Goal: Information Seeking & Learning: Compare options

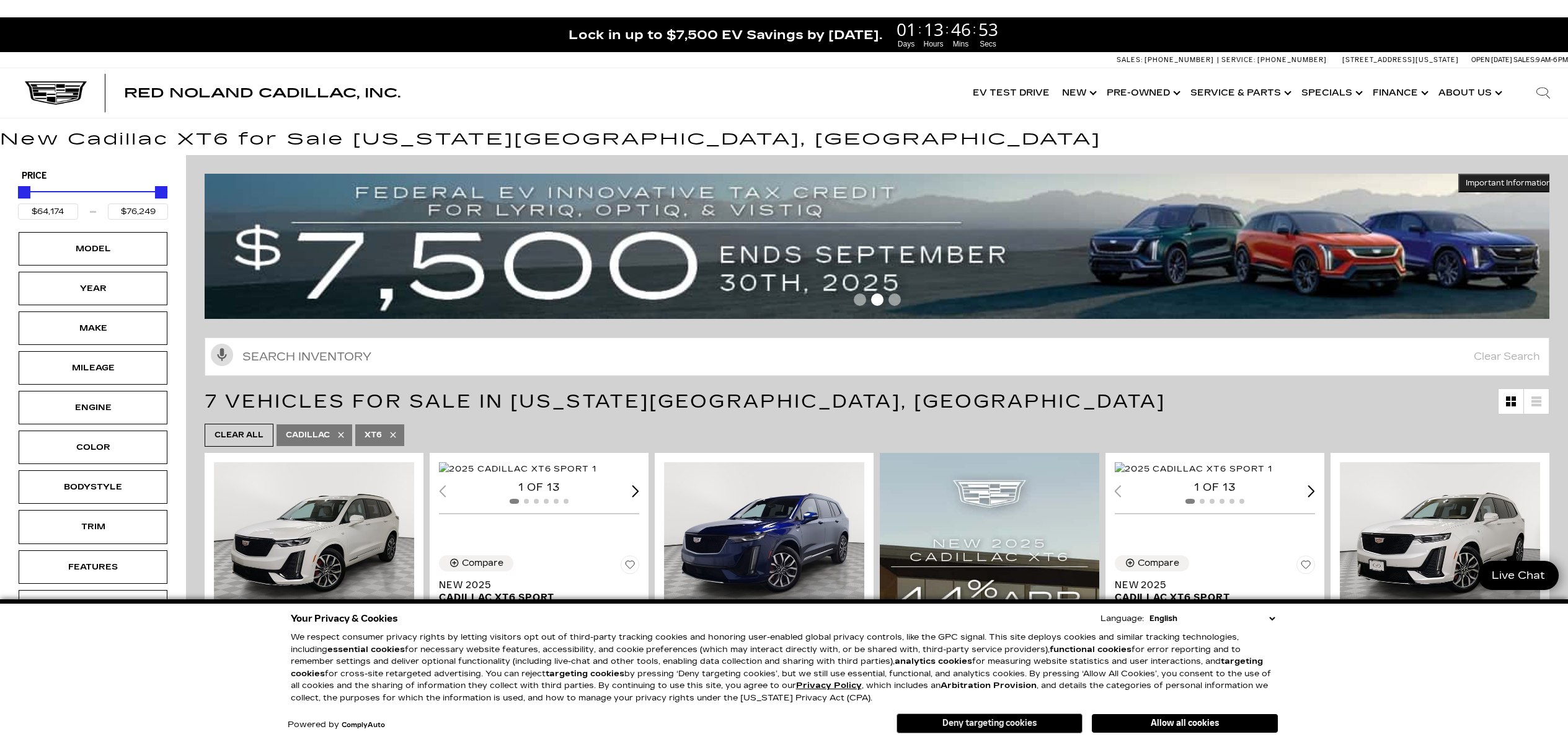
click at [1009, 723] on button "Deny targeting cookies" at bounding box center [990, 723] width 186 height 20
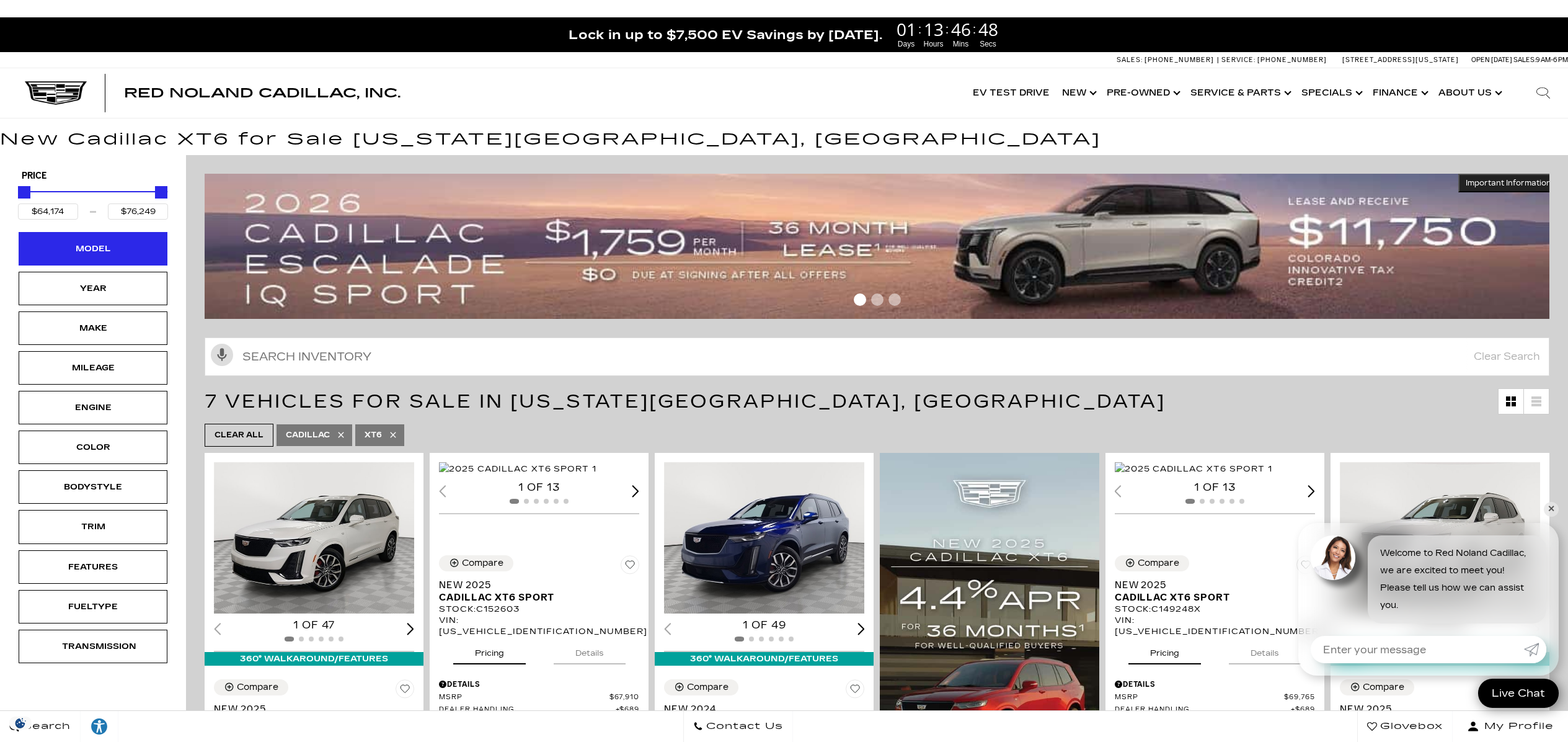
click at [117, 249] on div "Model" at bounding box center [93, 248] width 62 height 14
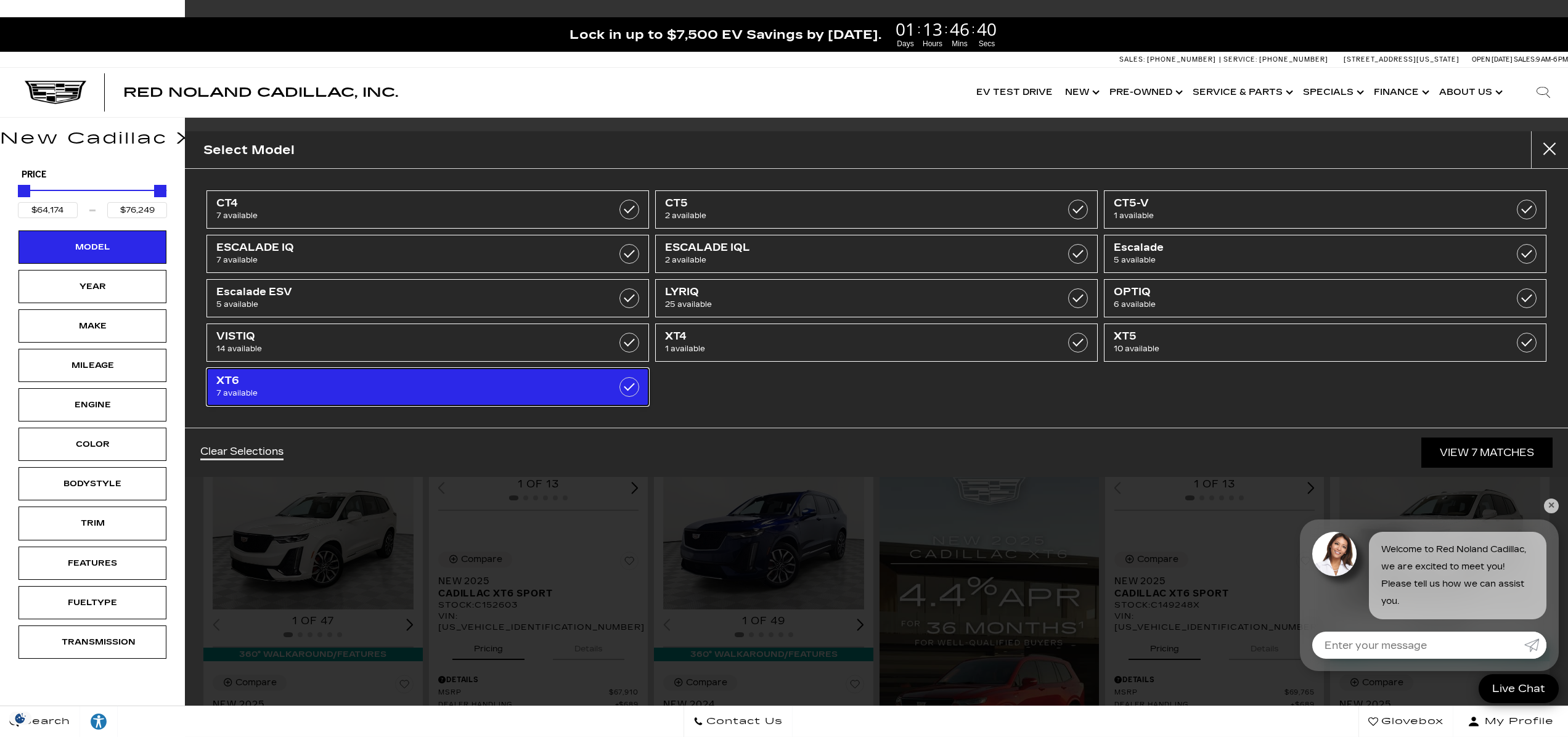
click at [628, 387] on label at bounding box center [629, 387] width 20 height 20
type input "$44,684"
type input "$179,434"
checkbox input "false"
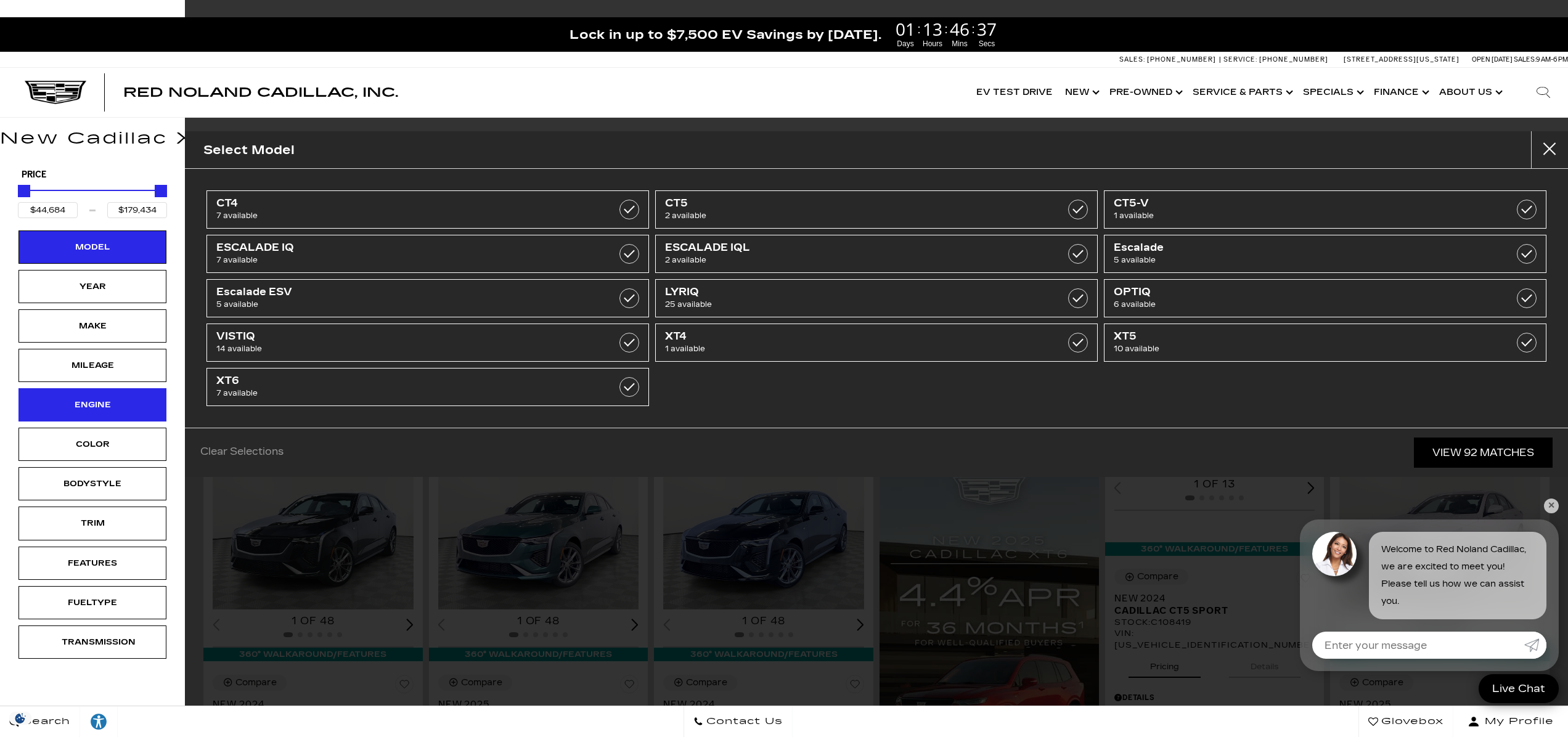
click at [99, 403] on div "Engine" at bounding box center [92, 404] width 61 height 14
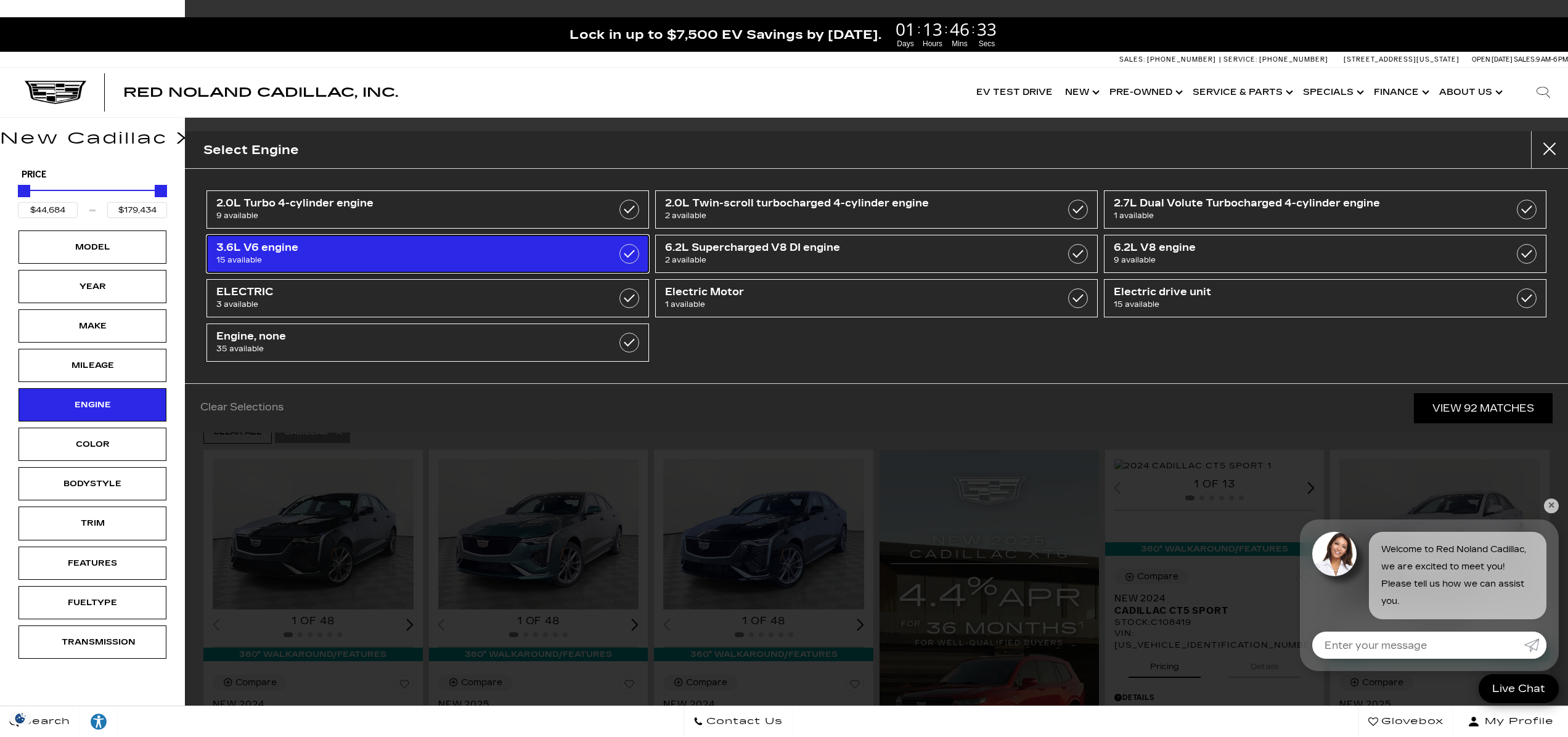
click at [568, 257] on span "15 available" at bounding box center [395, 260] width 360 height 12
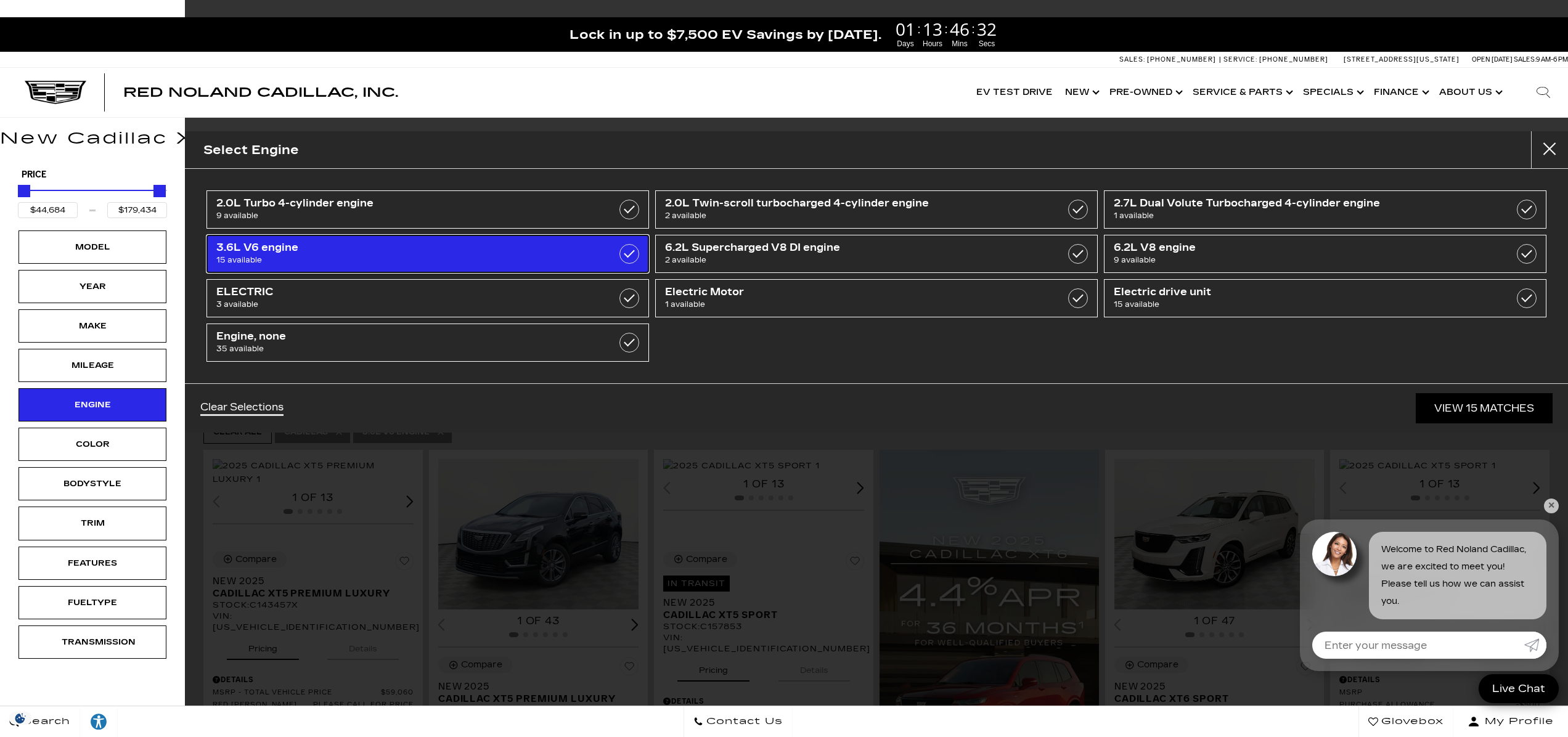
type input "$59,060"
type input "$76,249"
checkbox input "true"
click at [298, 249] on span "3.6L V6 engine" at bounding box center [395, 247] width 360 height 12
type input "$44,684"
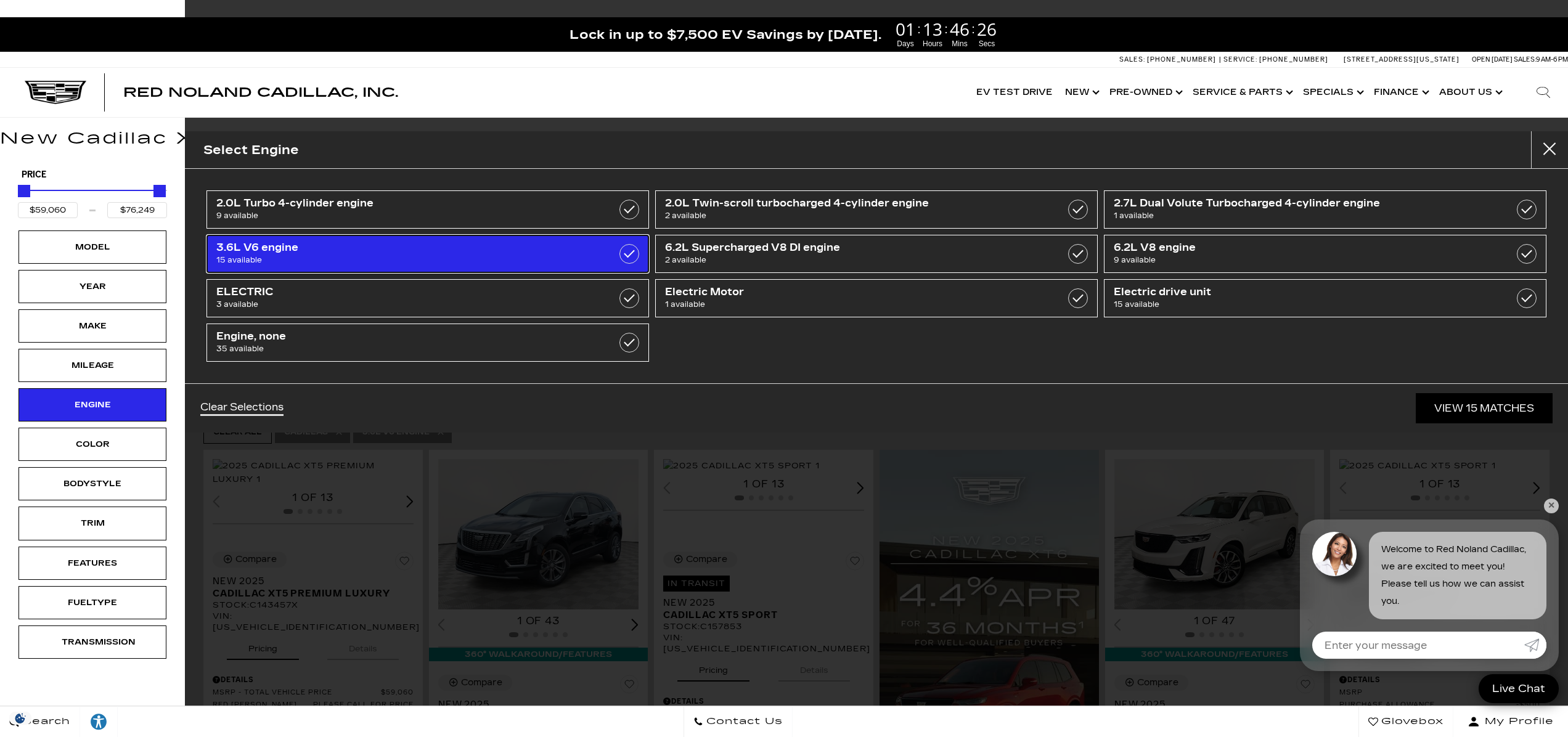
type input "$179,434"
checkbox input "false"
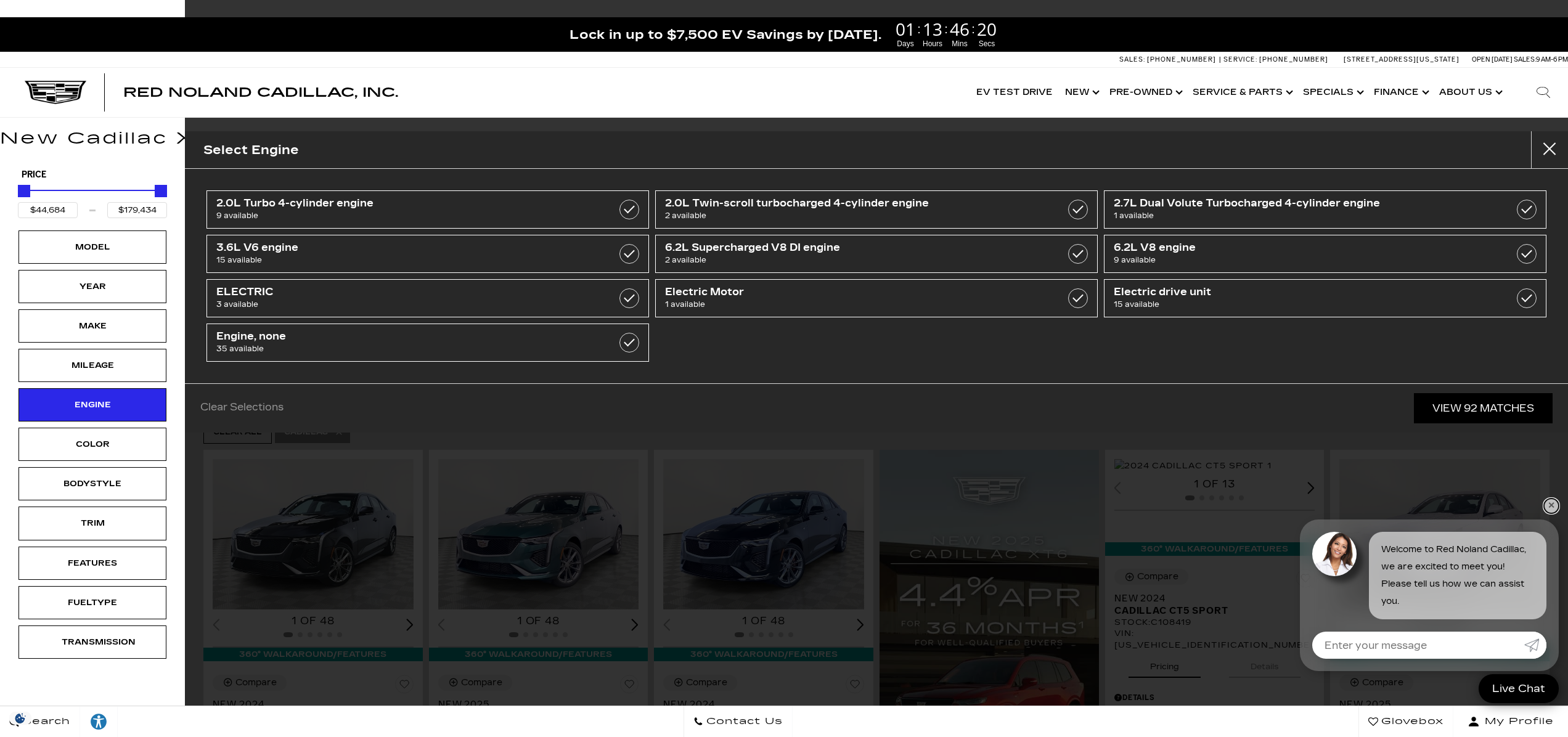
click at [1554, 504] on link "✕" at bounding box center [1551, 505] width 15 height 15
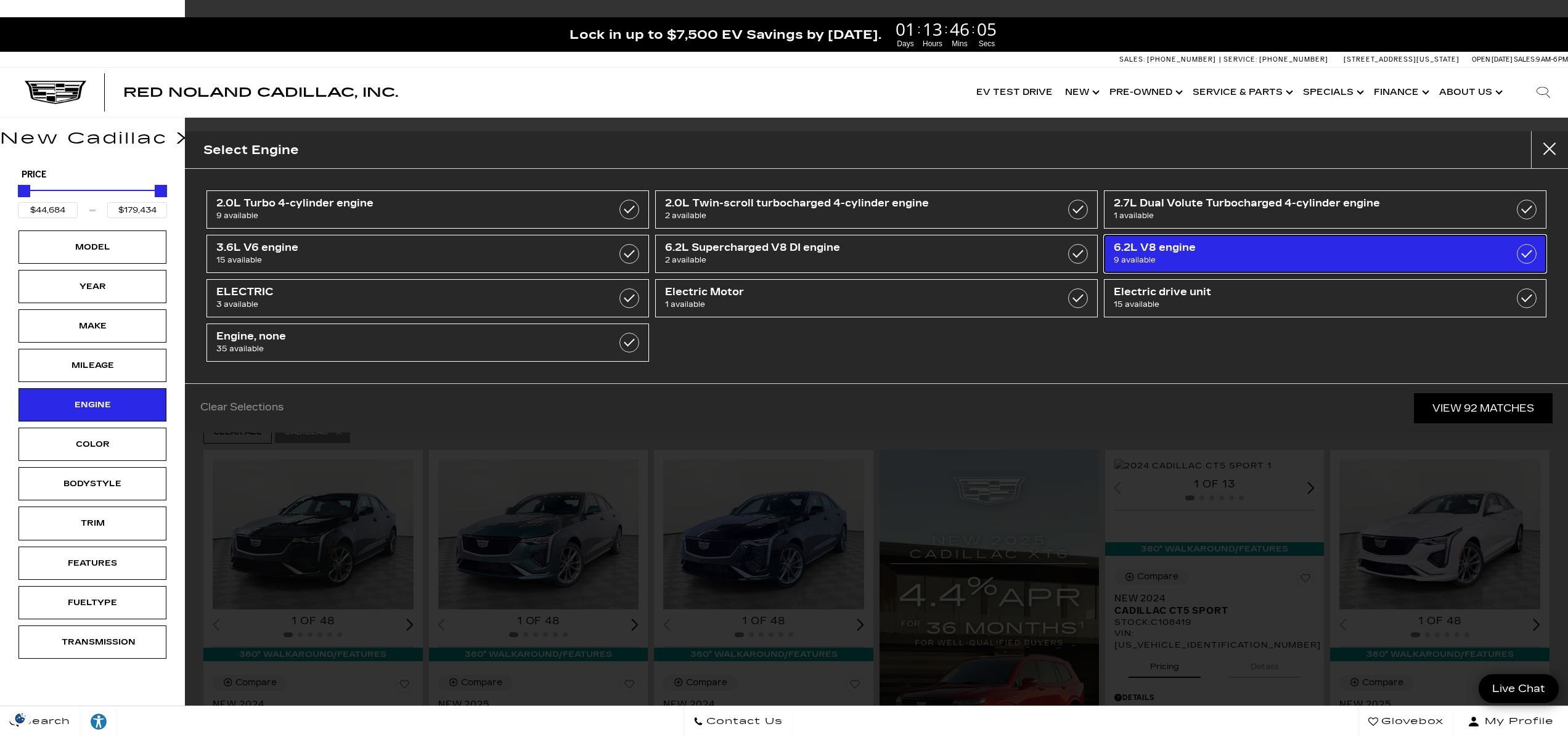
click at [1281, 250] on span "6.2L V8 engine" at bounding box center [1293, 247] width 360 height 12
type input "$113,940"
type input "$132,685"
checkbox input "true"
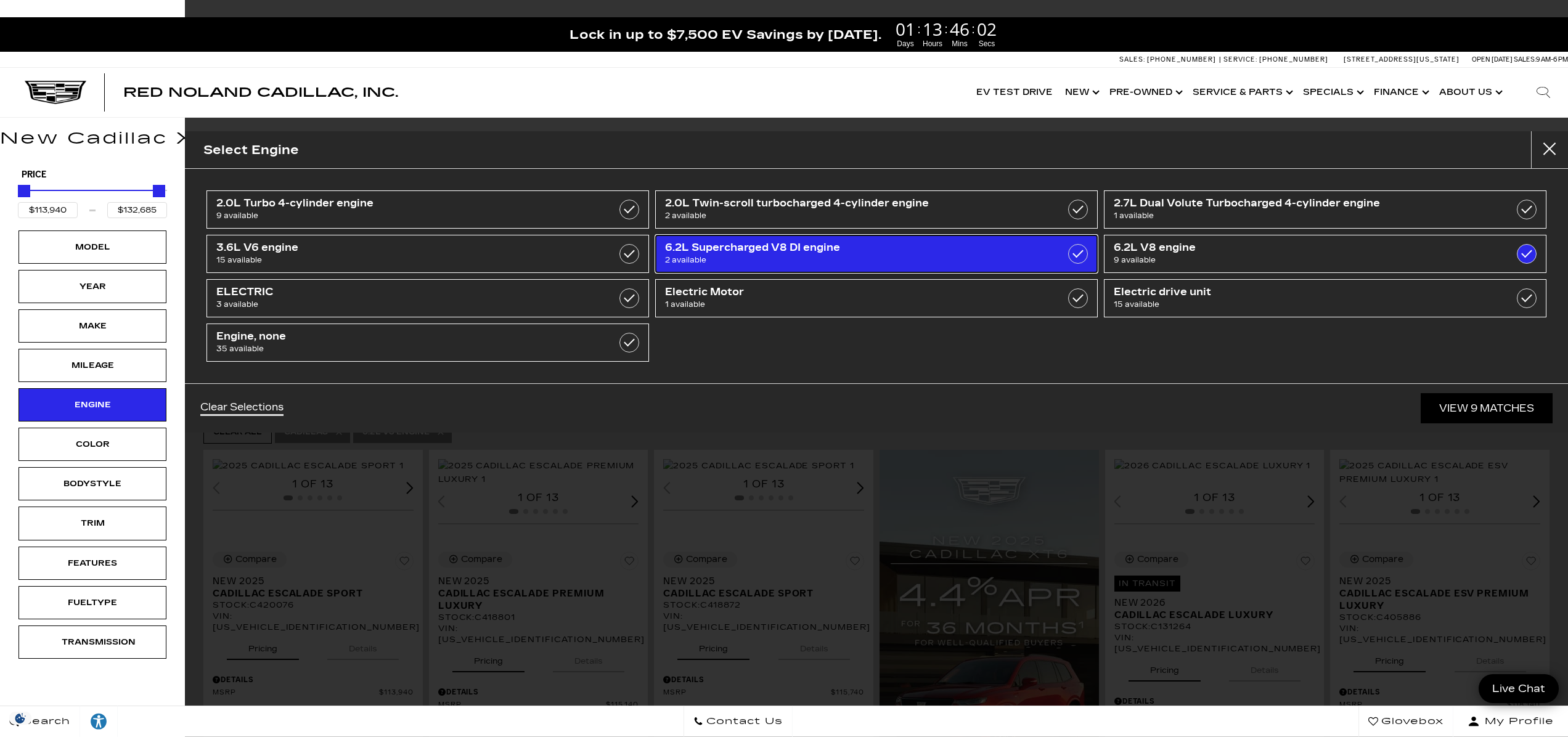
click at [1034, 248] on link "6.2L Supercharged V8 DI engine 2 available" at bounding box center [876, 254] width 442 height 38
type input "$179,434"
checkbox input "true"
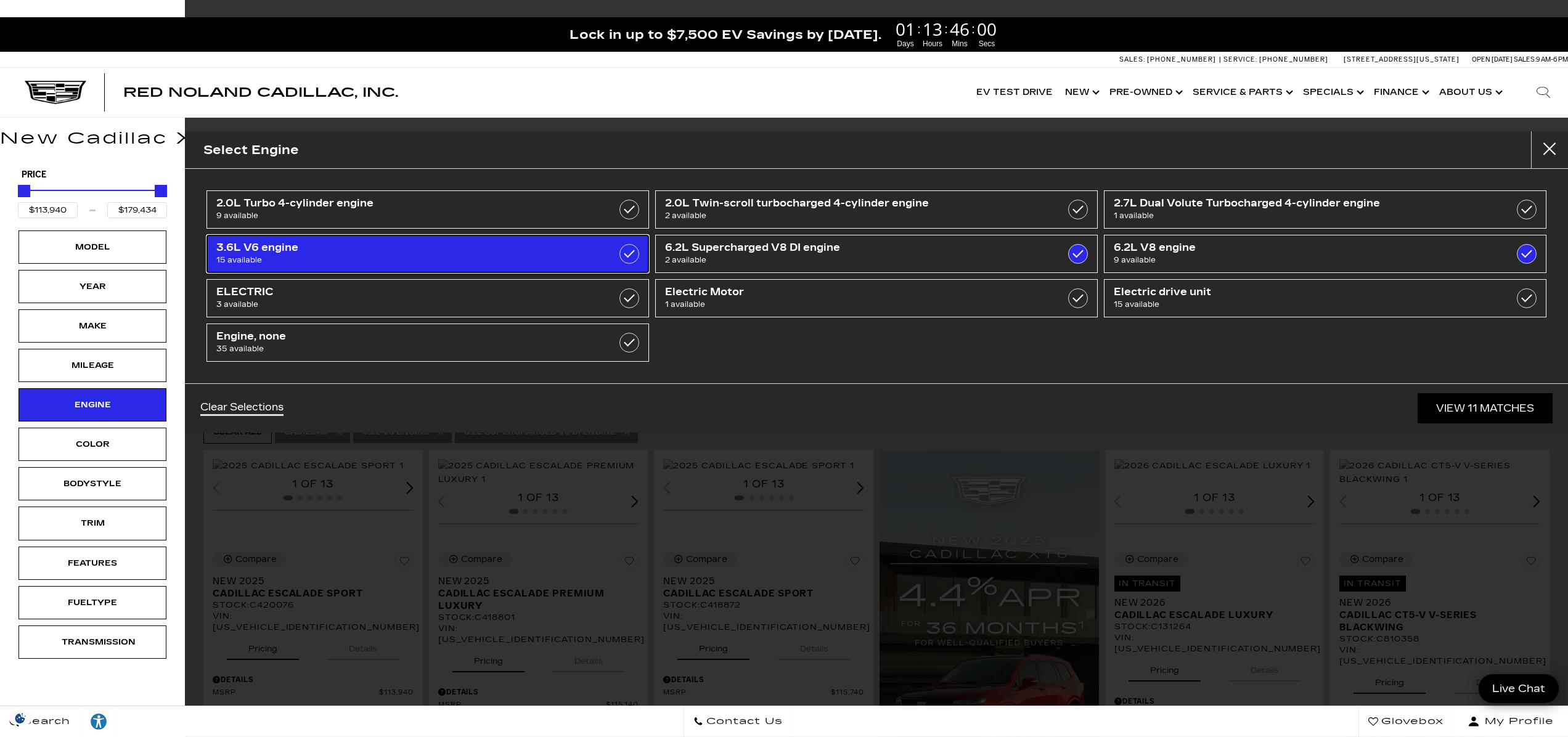
click at [570, 248] on span "3.6L V6 engine" at bounding box center [395, 247] width 360 height 12
type input "$59,060"
checkbox input "true"
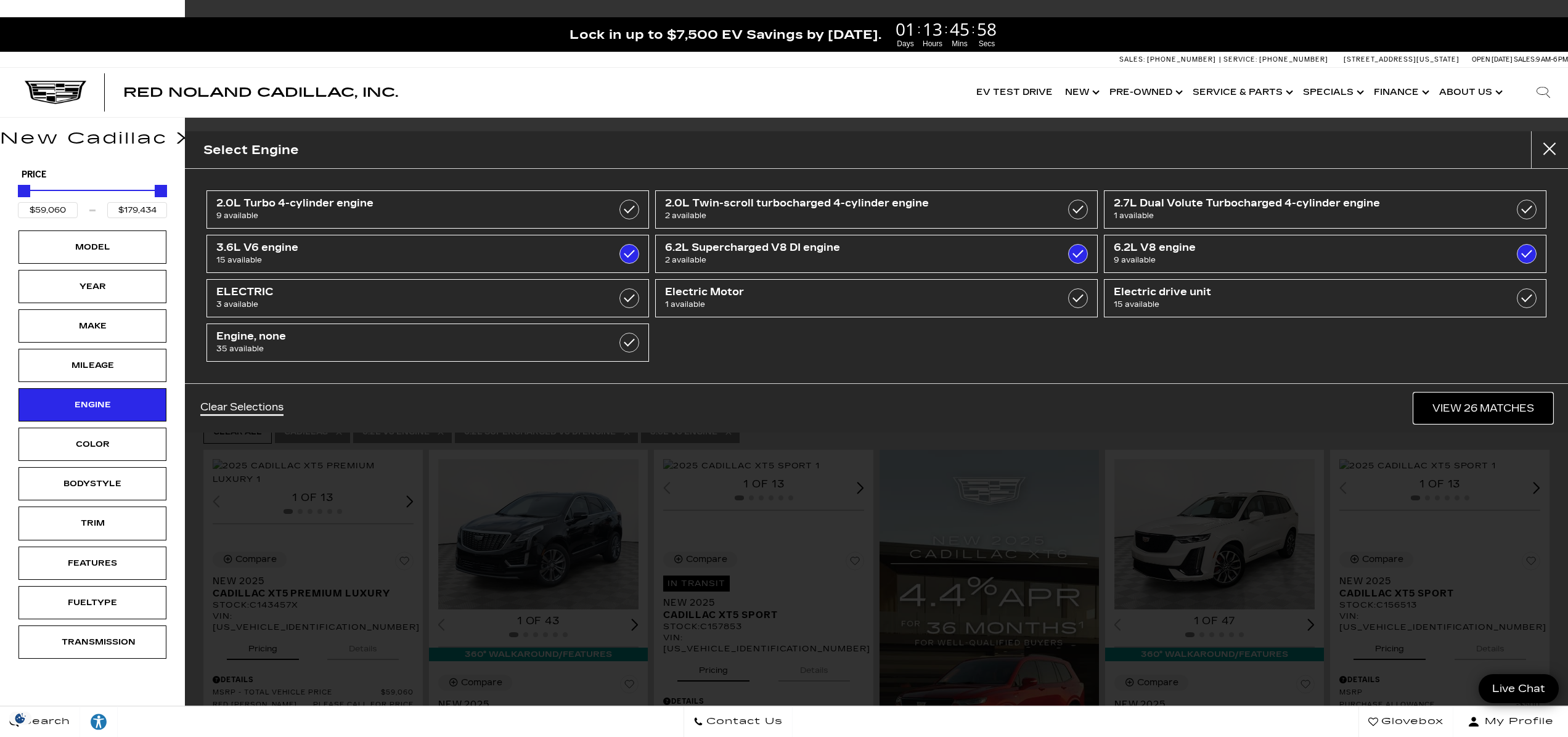
click at [1479, 410] on link "View 26 Matches" at bounding box center [1483, 408] width 138 height 30
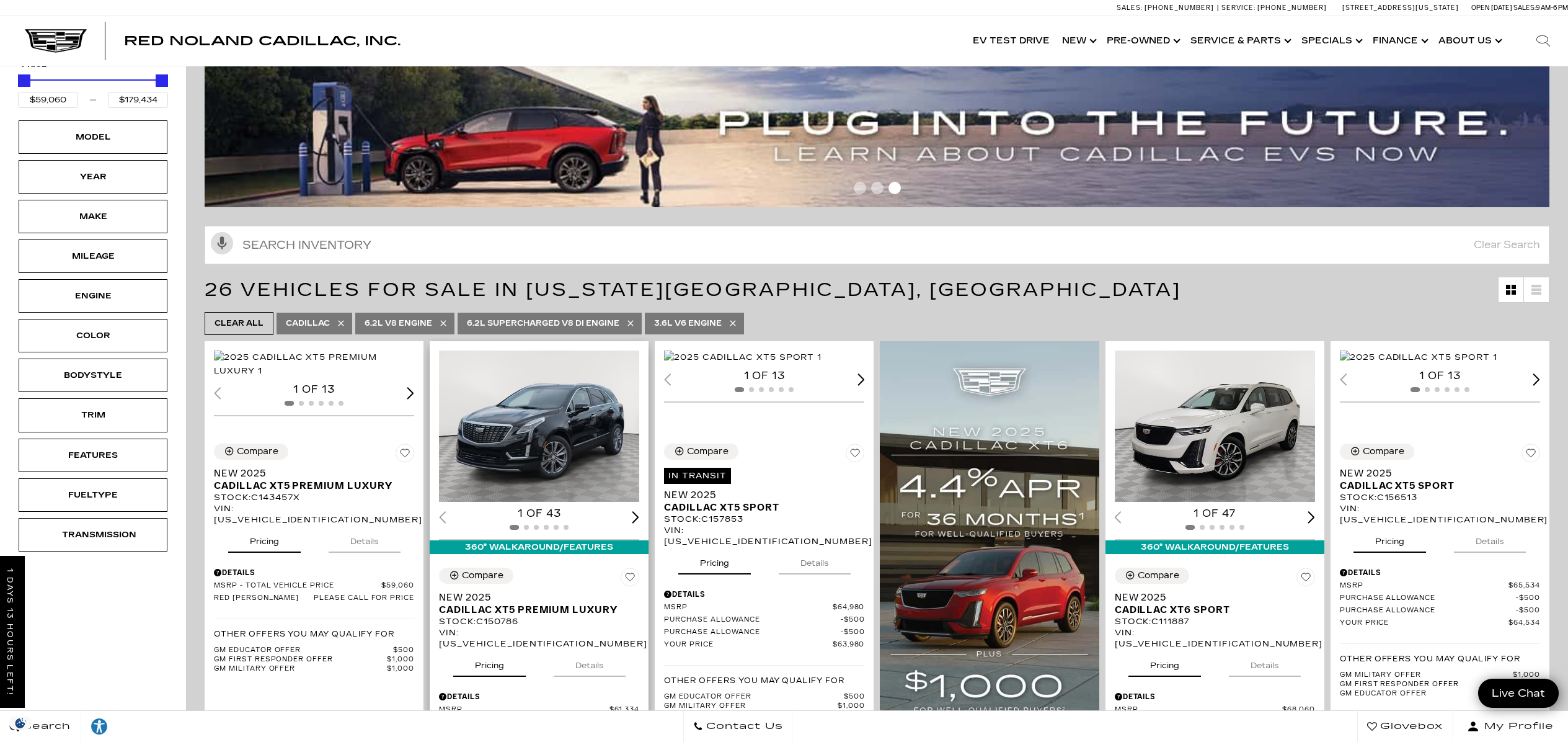
scroll to position [61, 0]
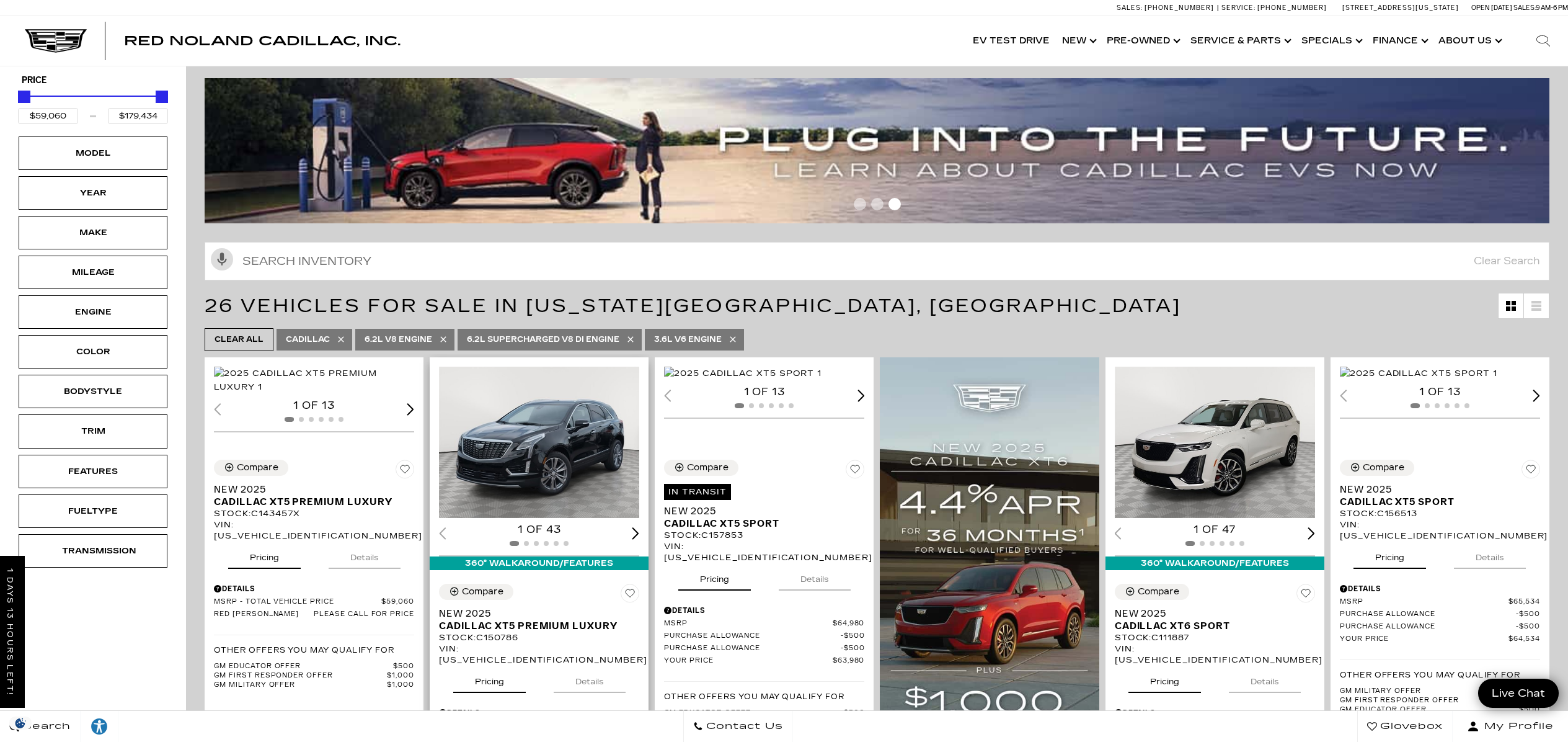
click at [567, 418] on img "1 / 2" at bounding box center [540, 442] width 202 height 152
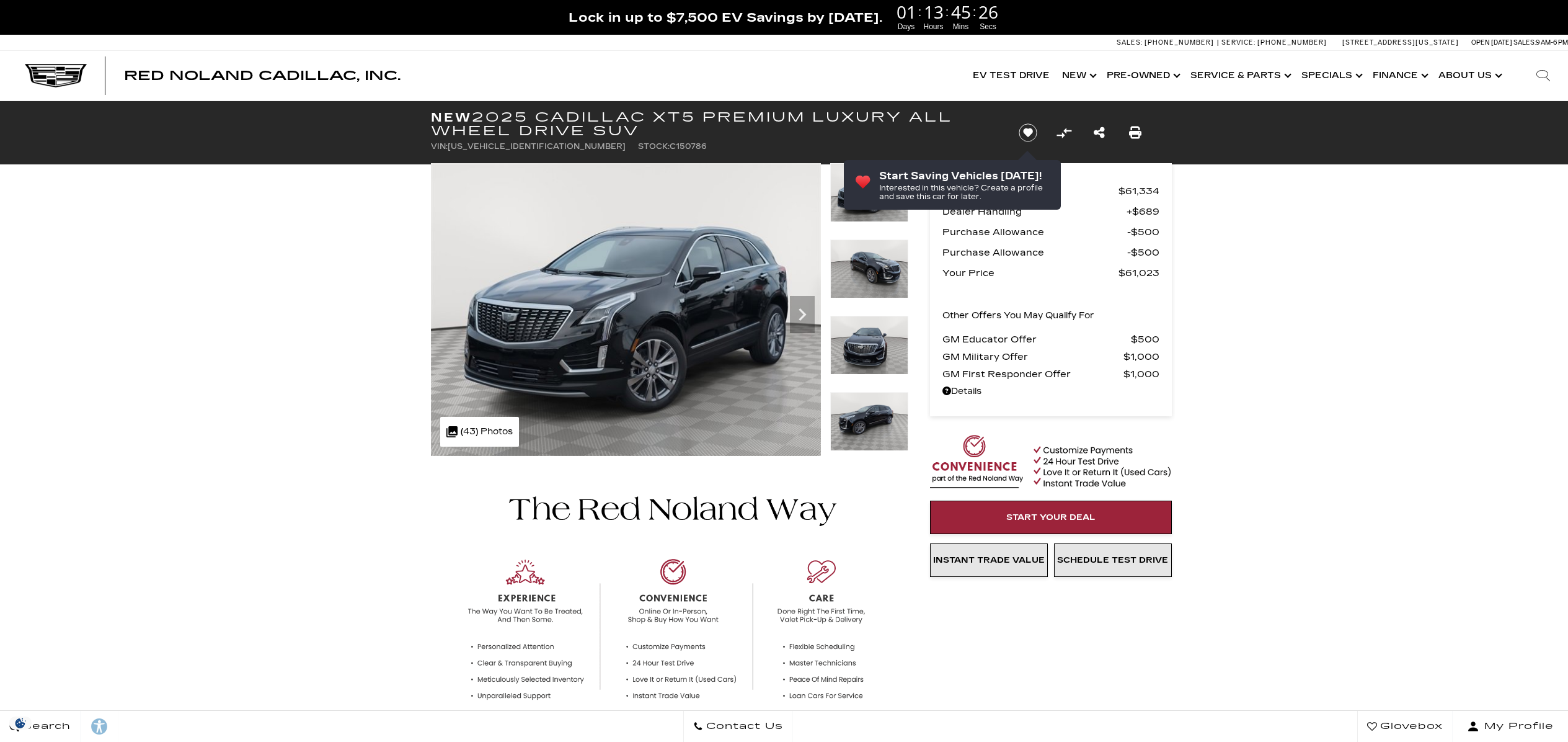
click at [697, 359] on img at bounding box center [626, 309] width 390 height 293
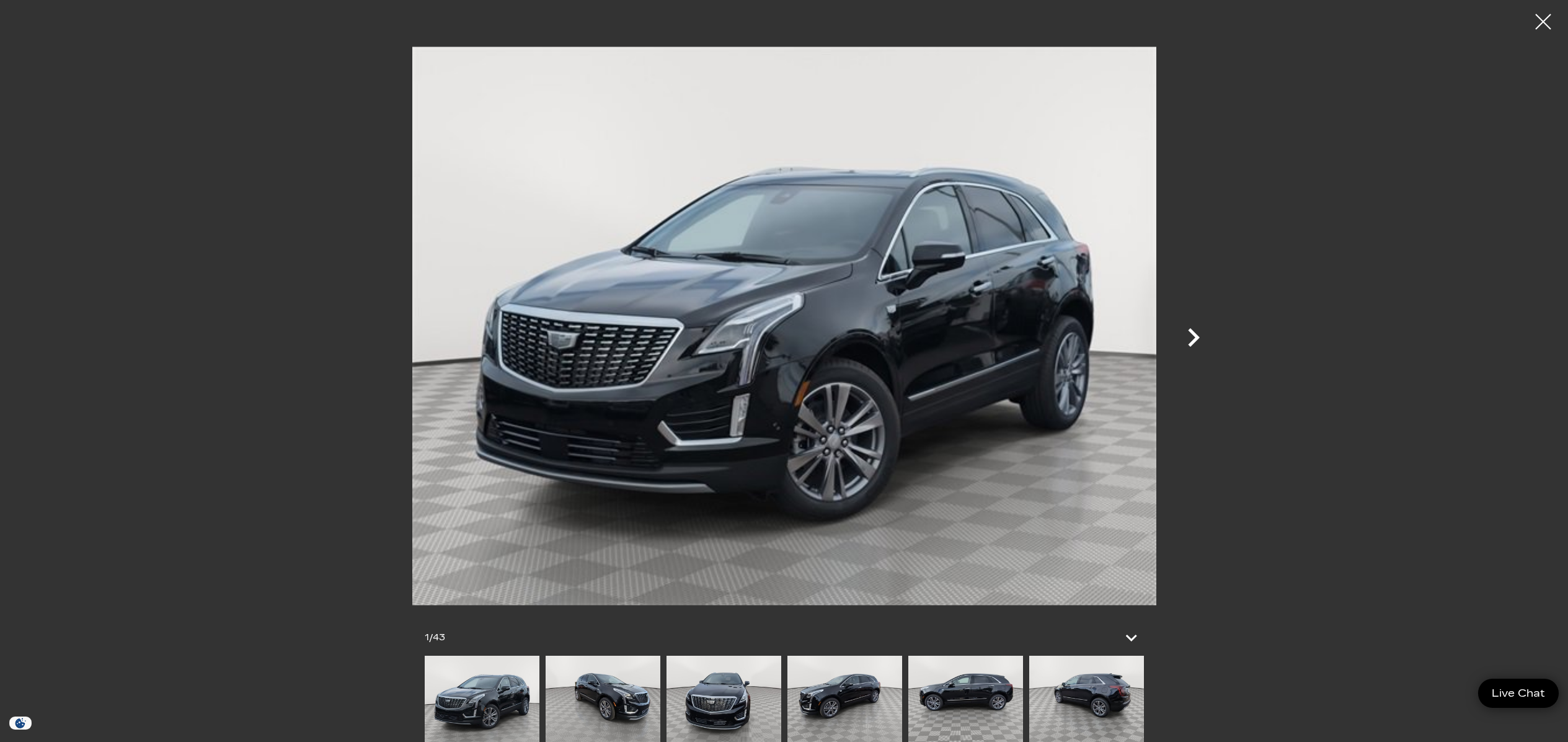
click at [1193, 334] on icon "Next" at bounding box center [1194, 338] width 12 height 18
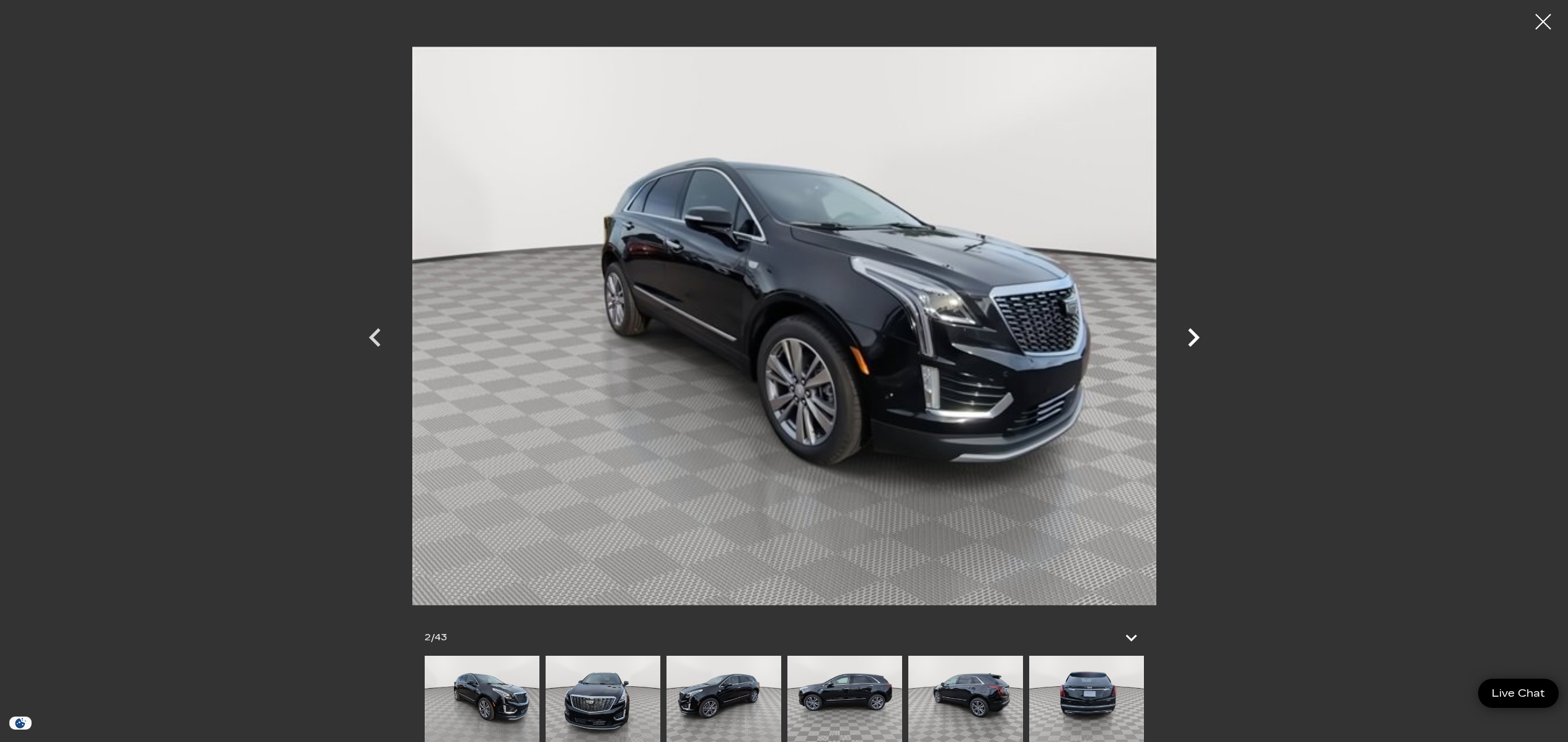
click at [1193, 334] on icon "Next" at bounding box center [1194, 338] width 12 height 18
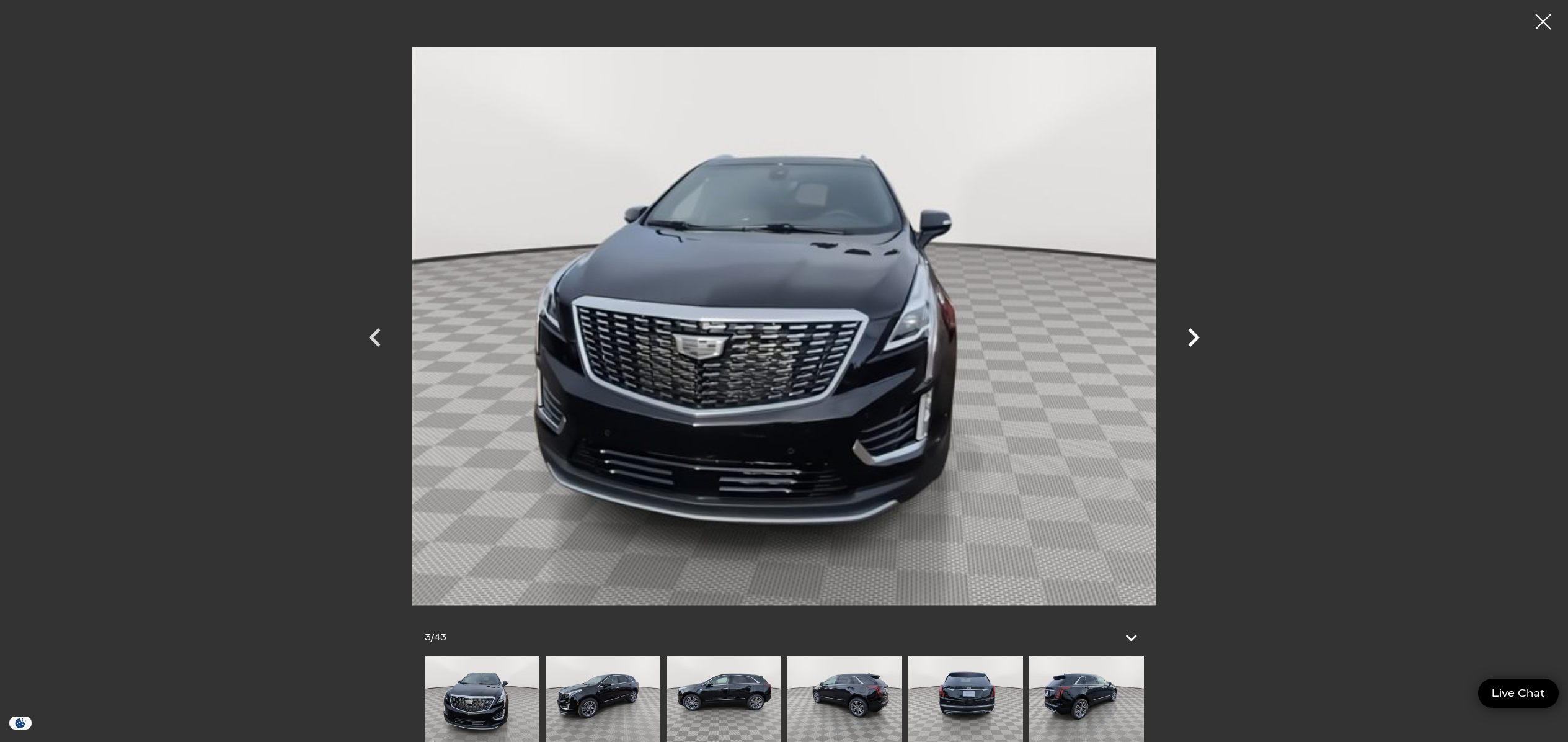
click at [1193, 334] on icon "Next" at bounding box center [1194, 338] width 12 height 18
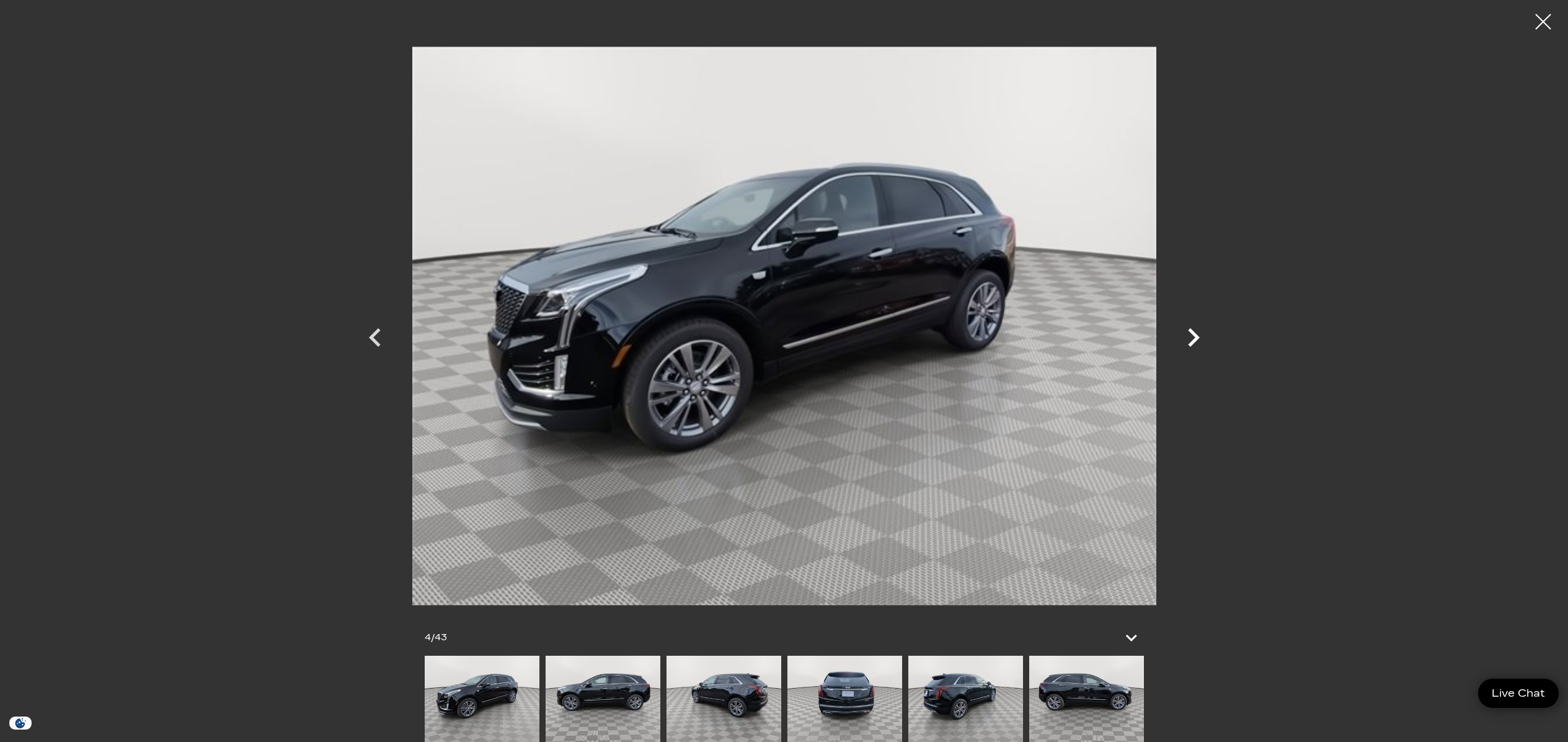
click at [1193, 334] on icon "Next" at bounding box center [1194, 338] width 12 height 18
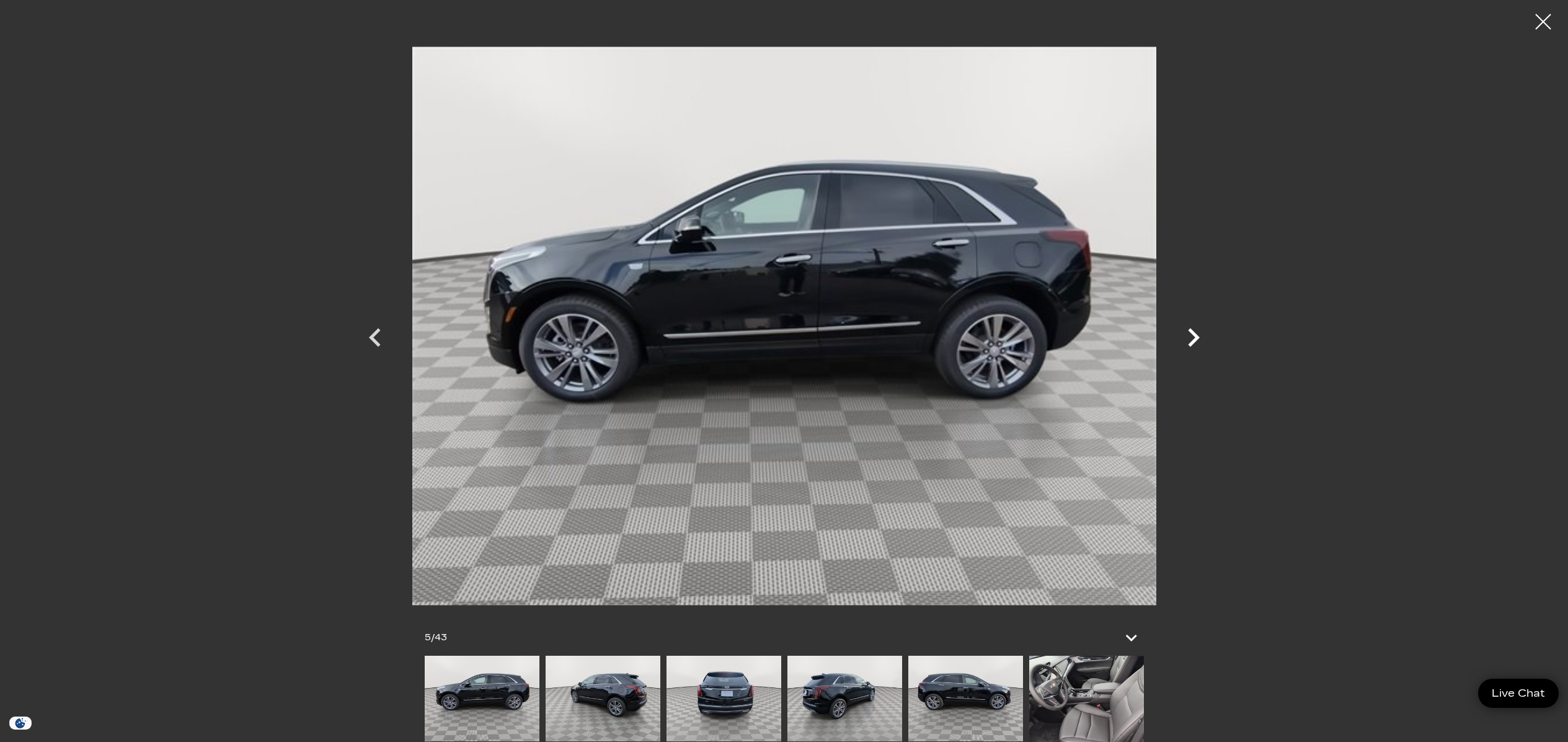
click at [1193, 334] on icon "Next" at bounding box center [1194, 338] width 12 height 18
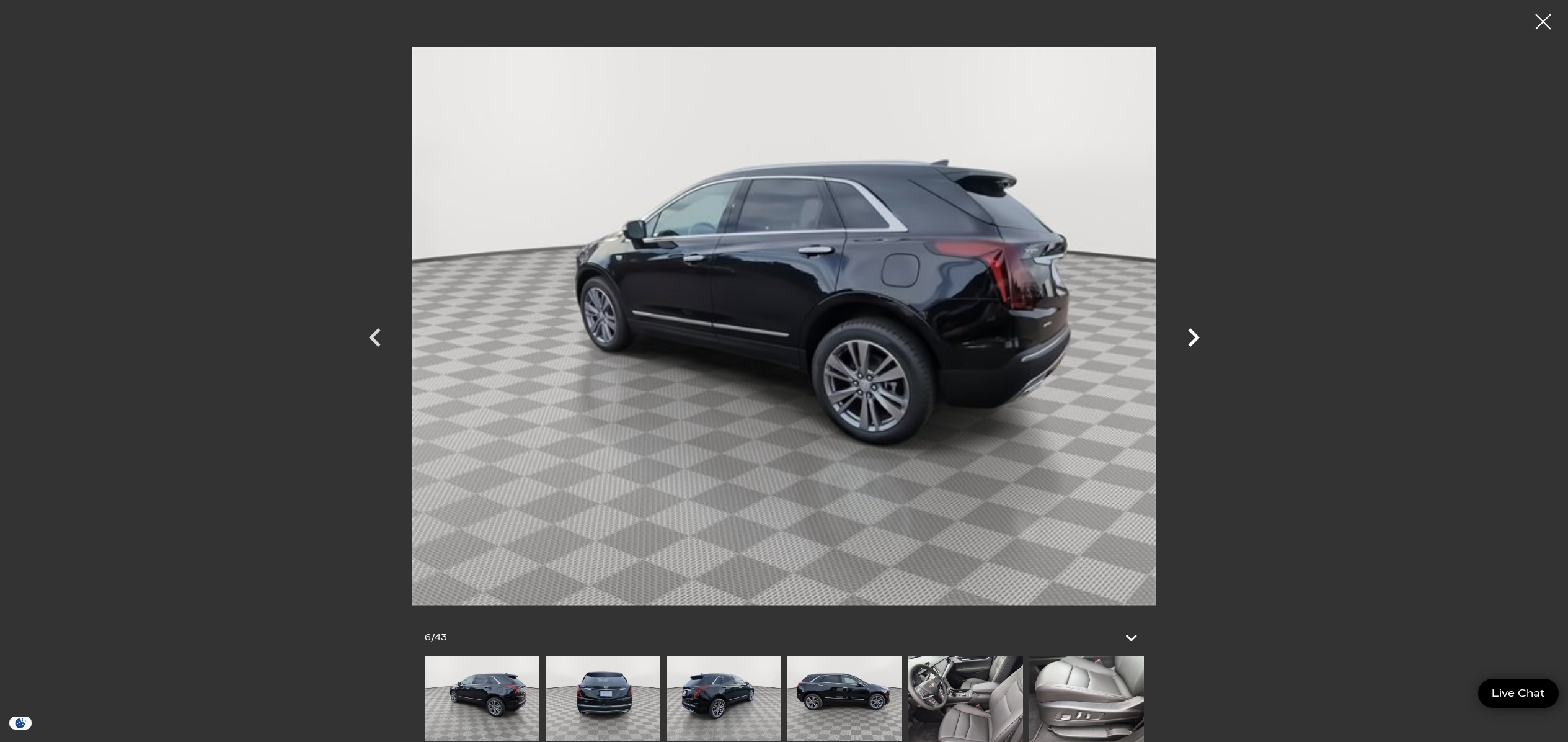
click at [1193, 334] on icon "Next" at bounding box center [1194, 338] width 12 height 18
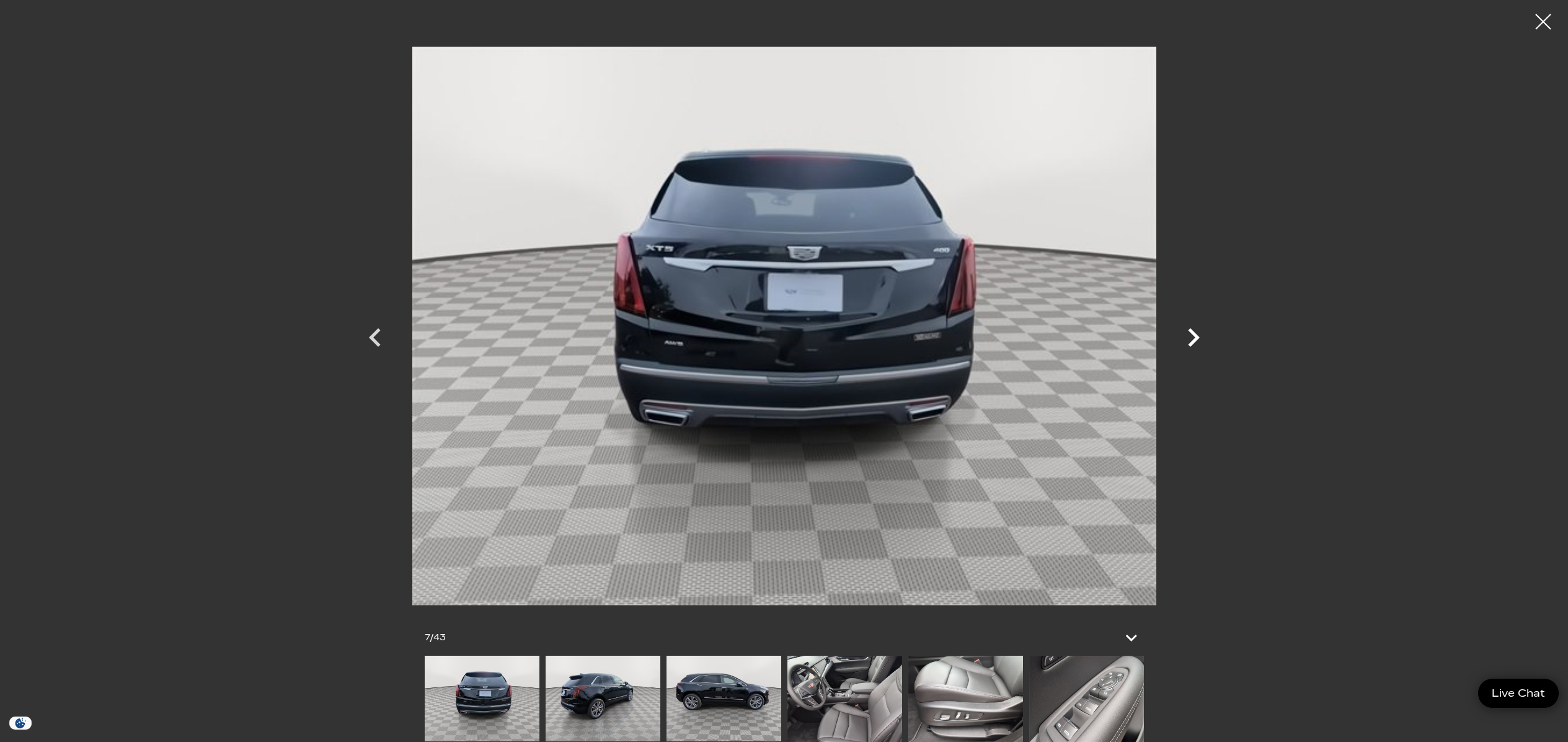
click at [1193, 334] on icon "Next" at bounding box center [1194, 338] width 12 height 18
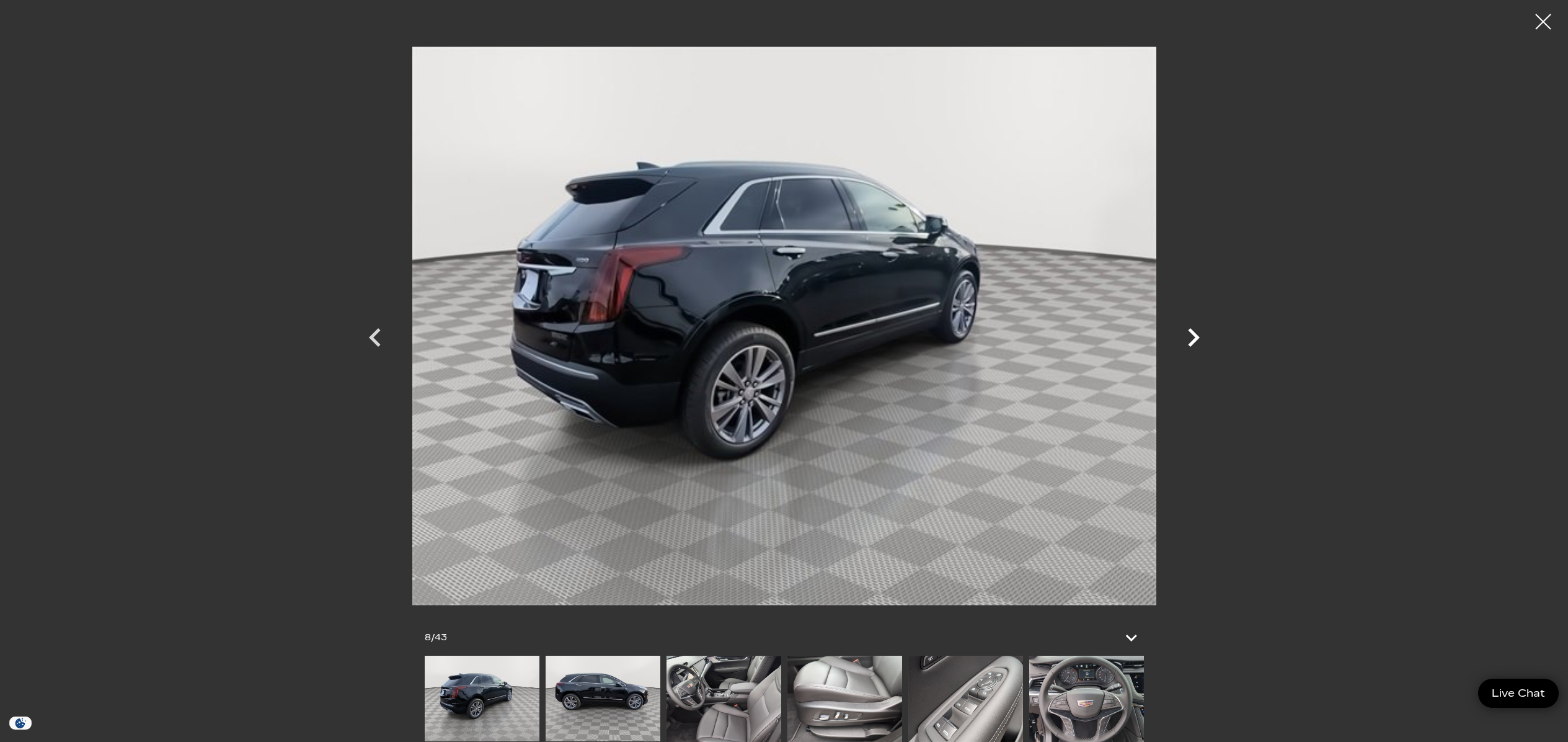
click at [1193, 334] on icon "Next" at bounding box center [1194, 338] width 12 height 18
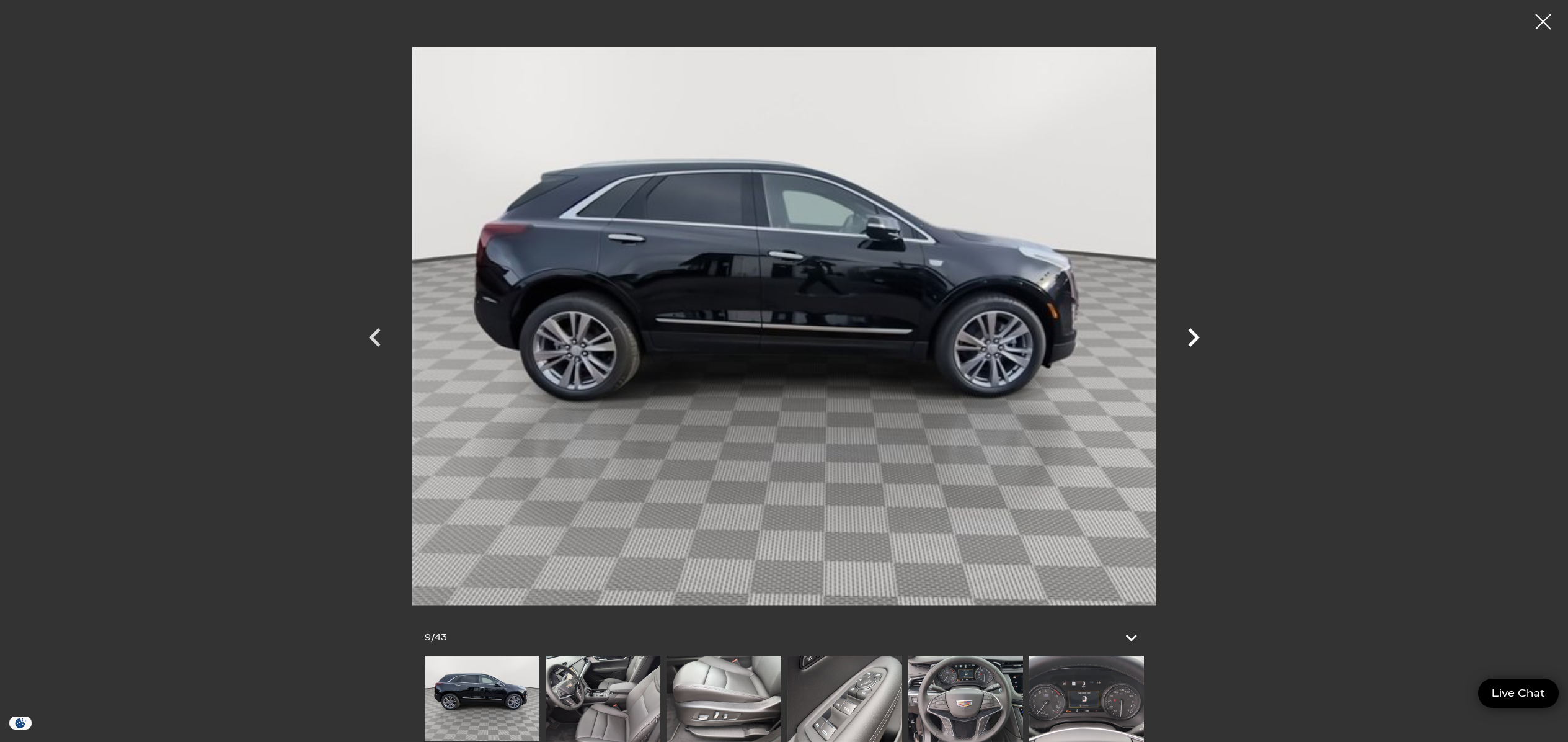
click at [1193, 334] on icon "Next" at bounding box center [1194, 338] width 12 height 18
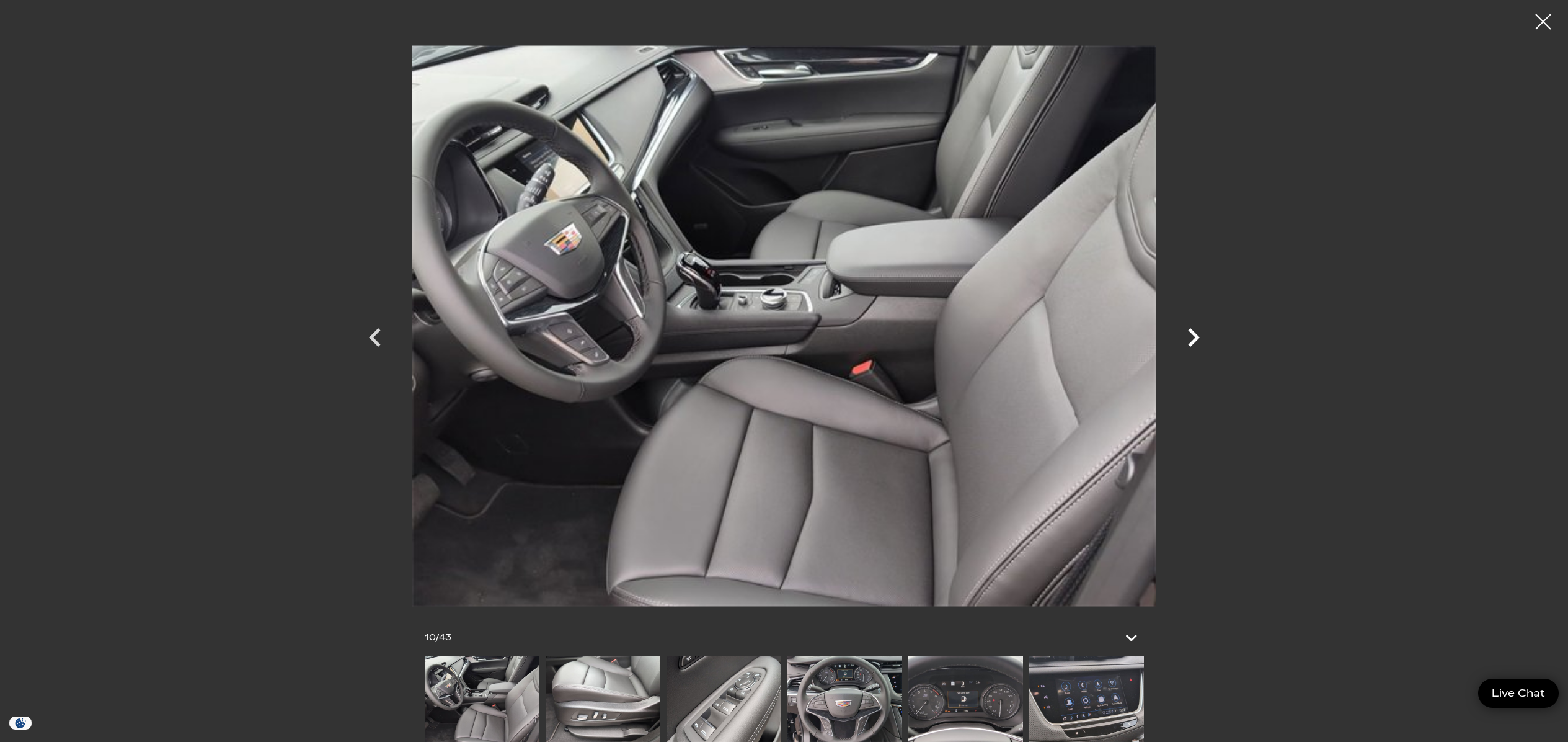
click at [1193, 334] on icon "Next" at bounding box center [1194, 338] width 12 height 18
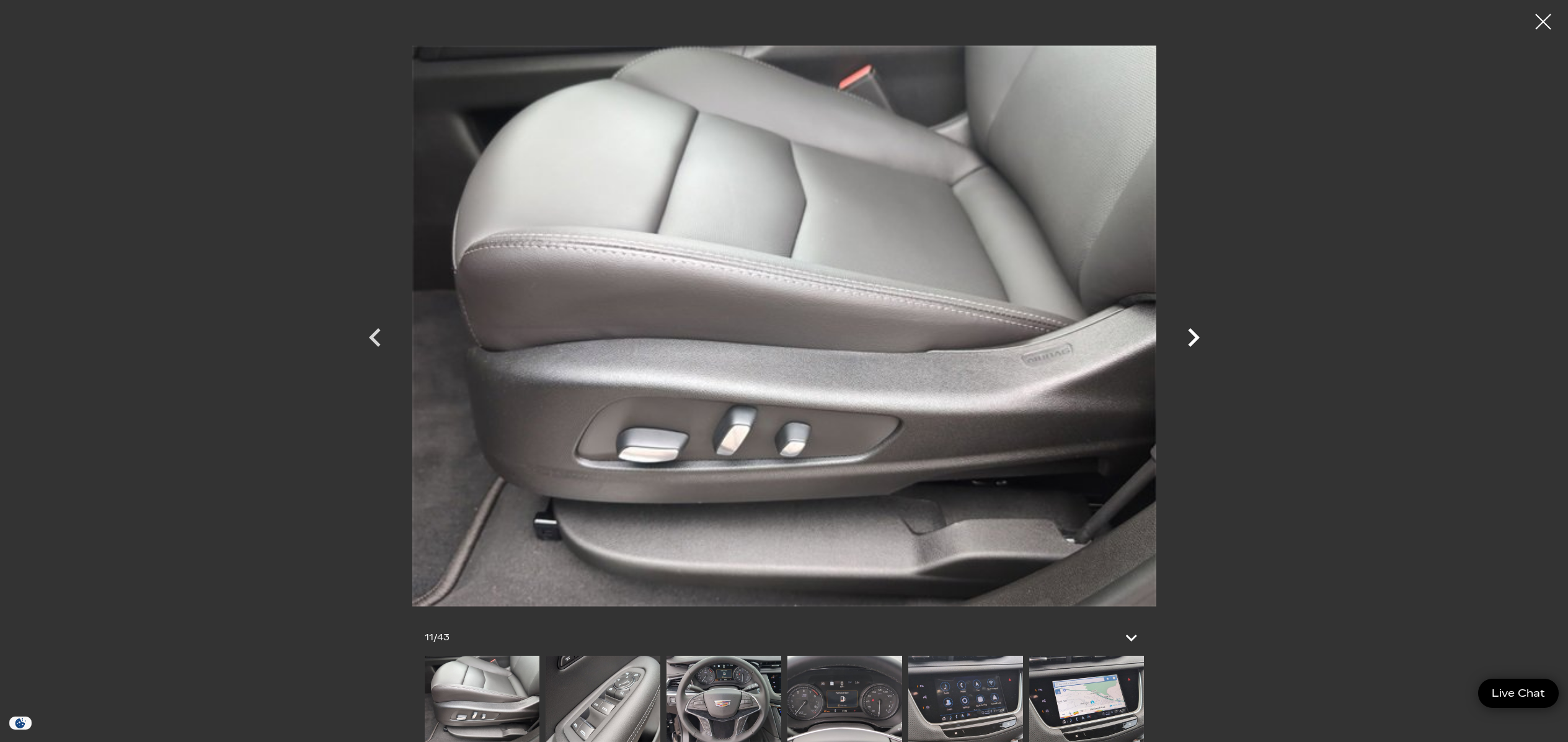
click at [1193, 334] on icon "Next" at bounding box center [1194, 338] width 12 height 18
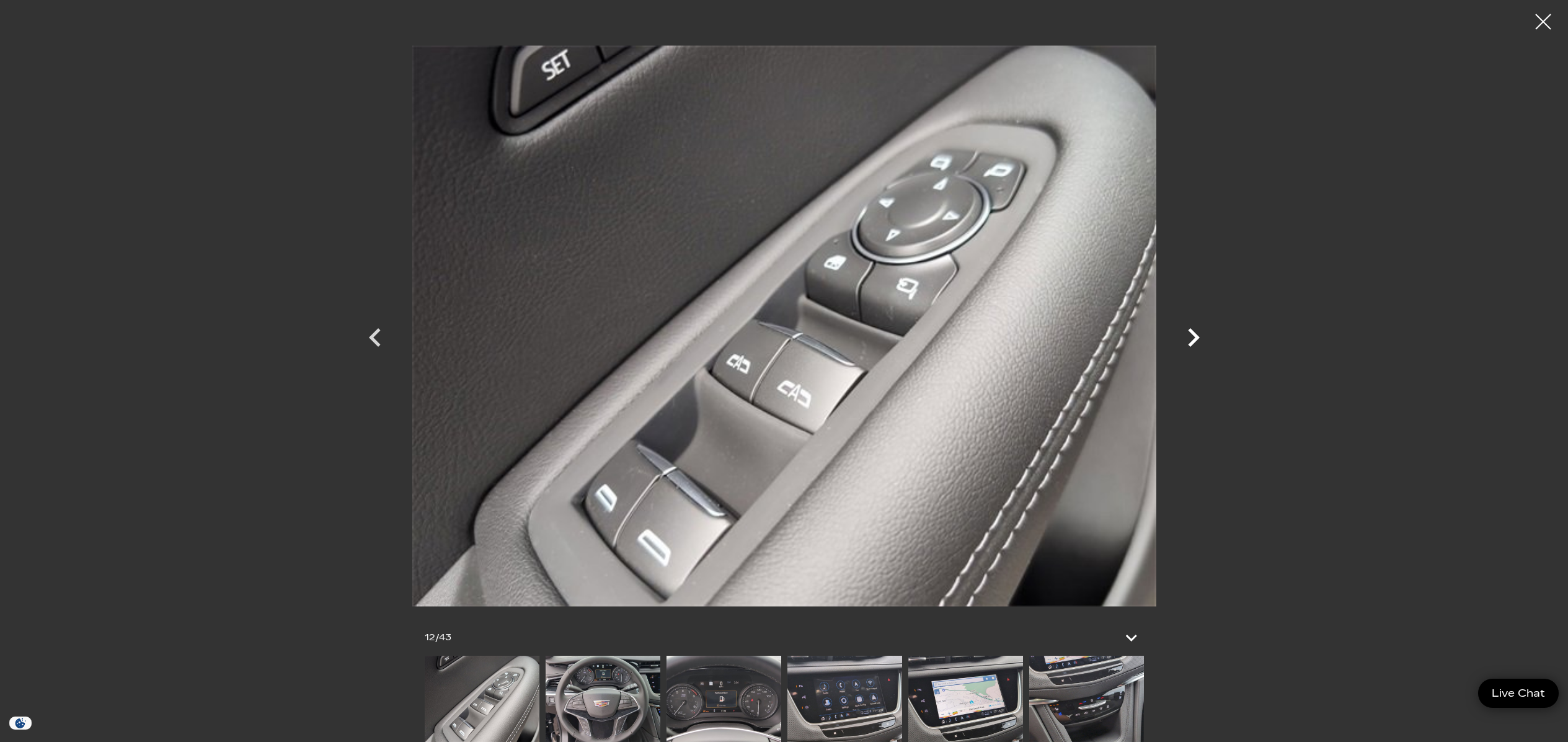
click at [1193, 334] on icon "Next" at bounding box center [1194, 338] width 12 height 18
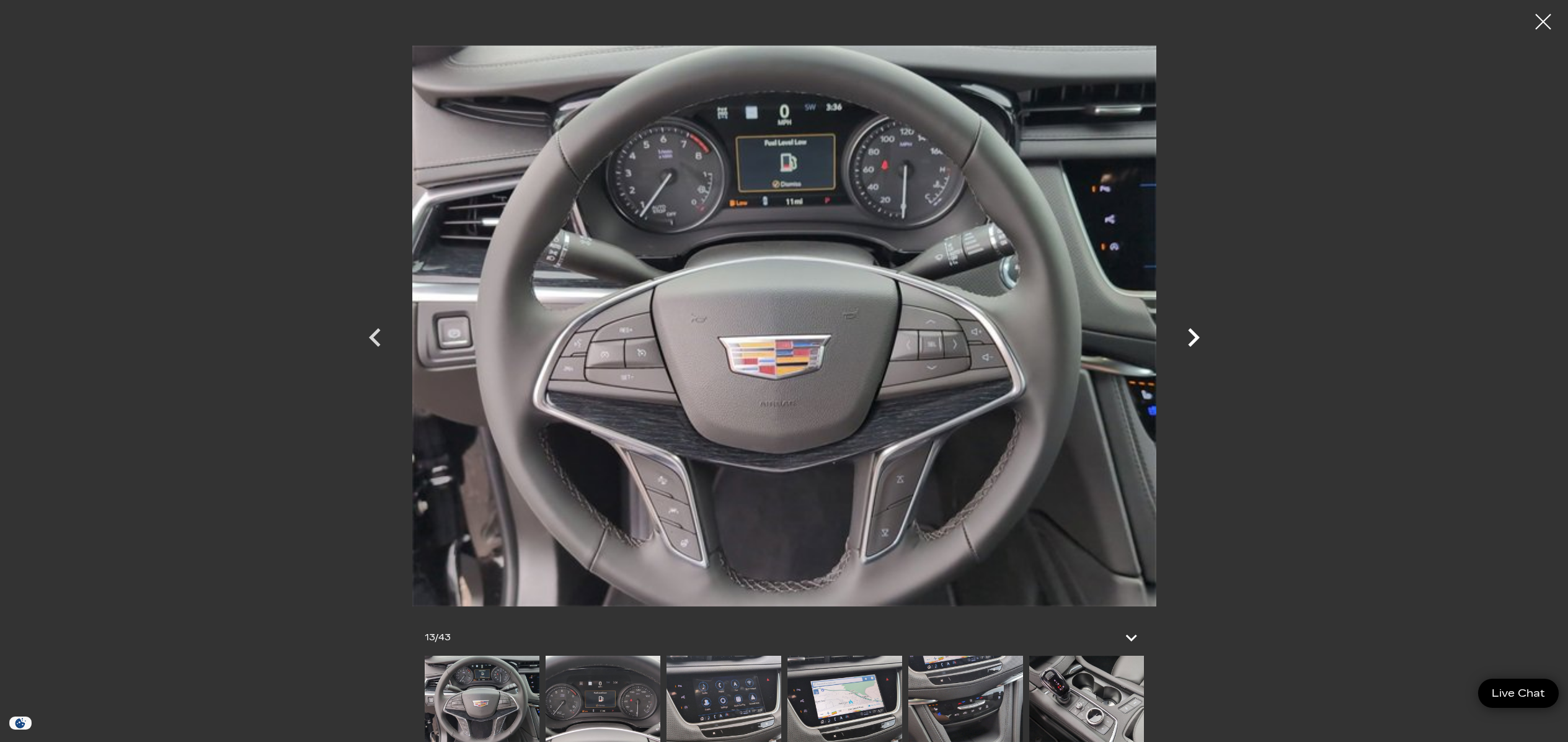
click at [1193, 334] on icon "Next" at bounding box center [1194, 338] width 12 height 18
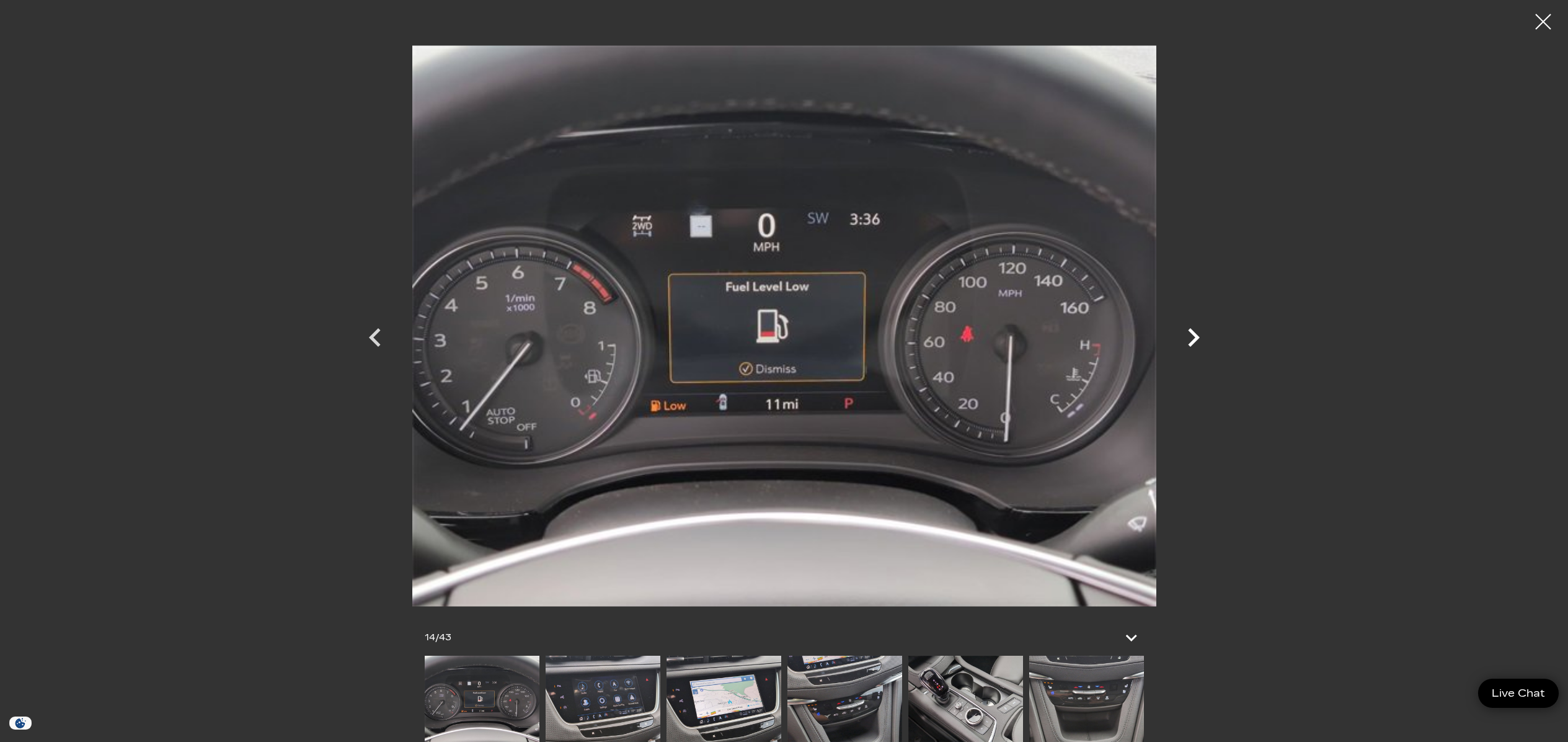
click at [1193, 334] on icon "Next" at bounding box center [1194, 338] width 12 height 18
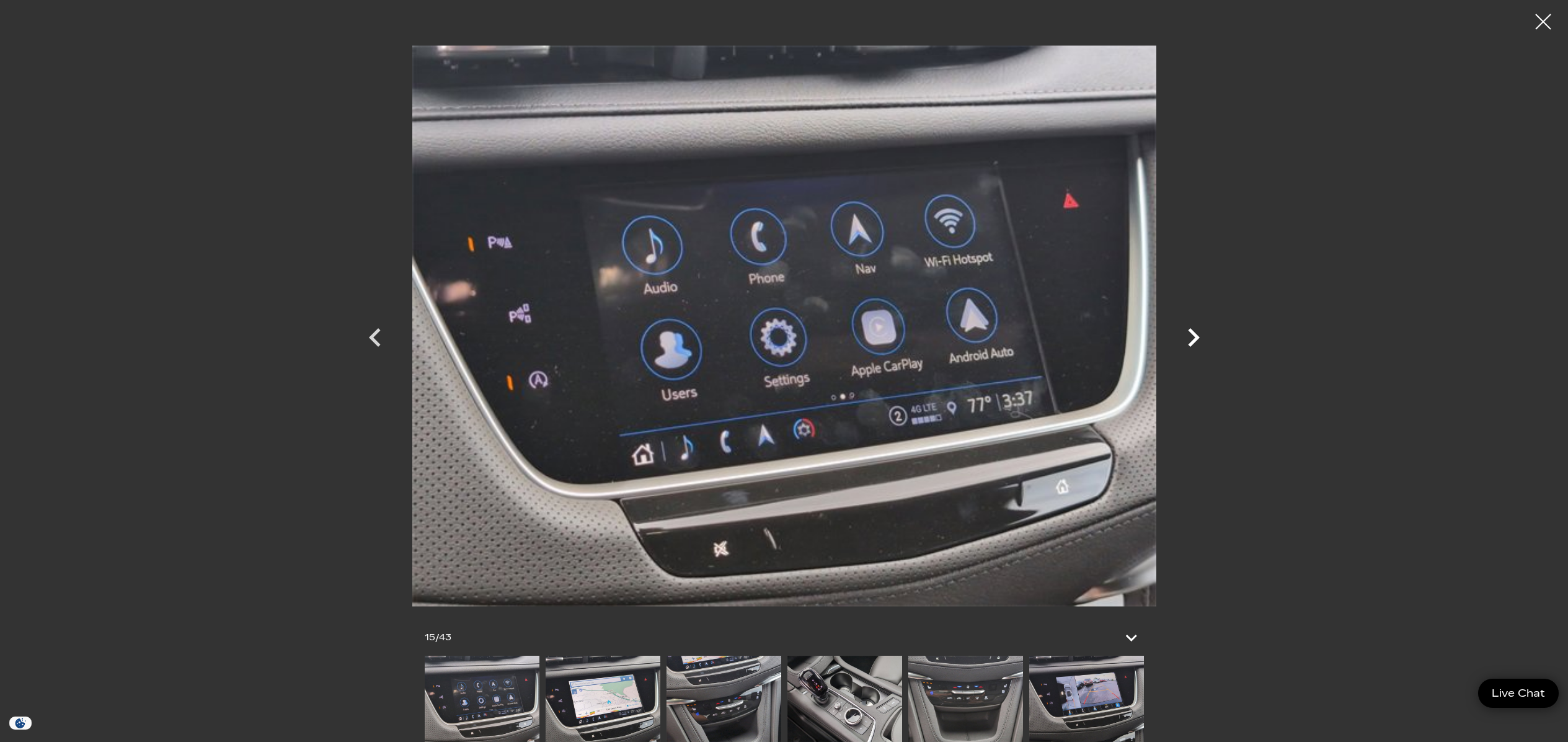
click at [1193, 334] on icon "Next" at bounding box center [1194, 338] width 12 height 18
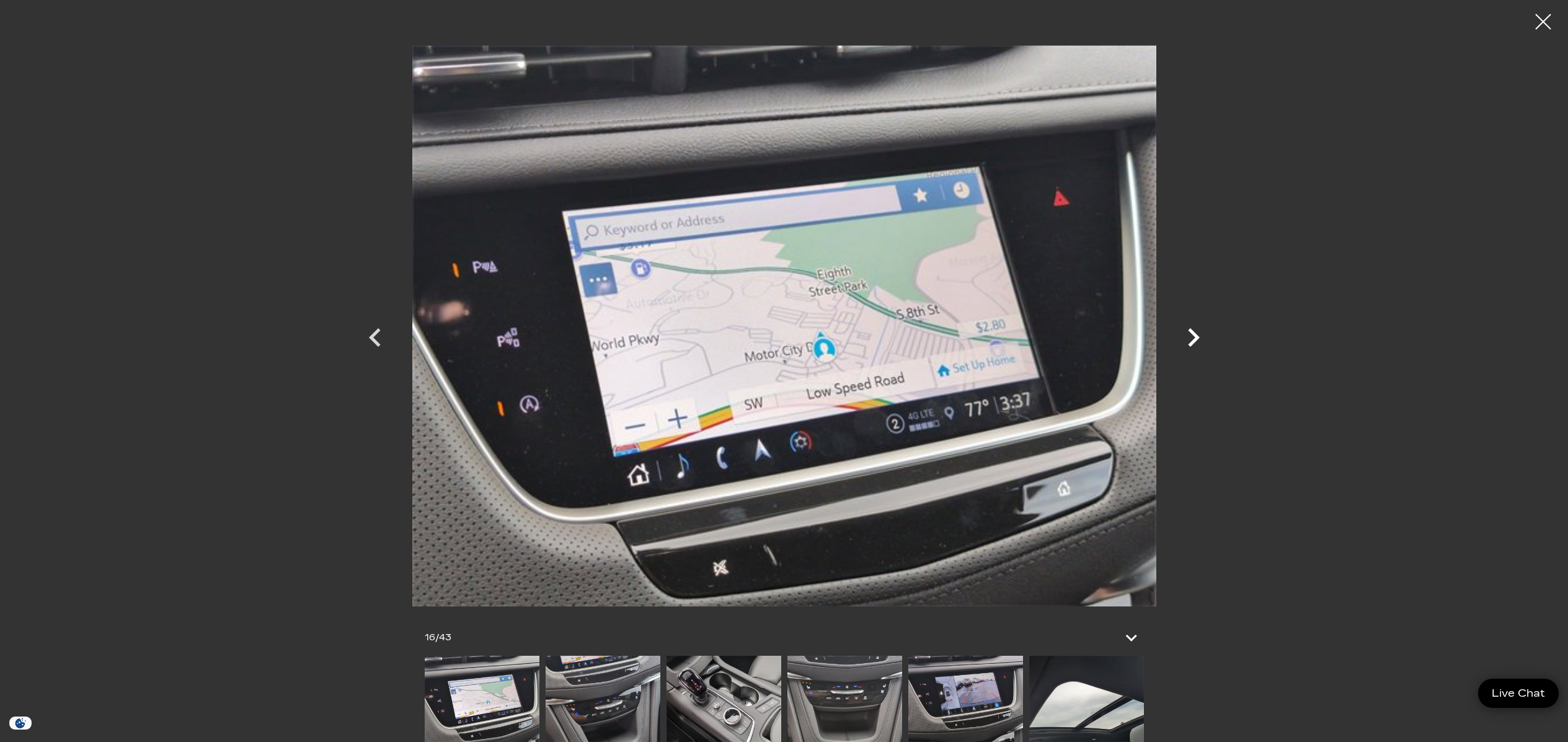
click at [1193, 334] on icon "Next" at bounding box center [1194, 338] width 12 height 18
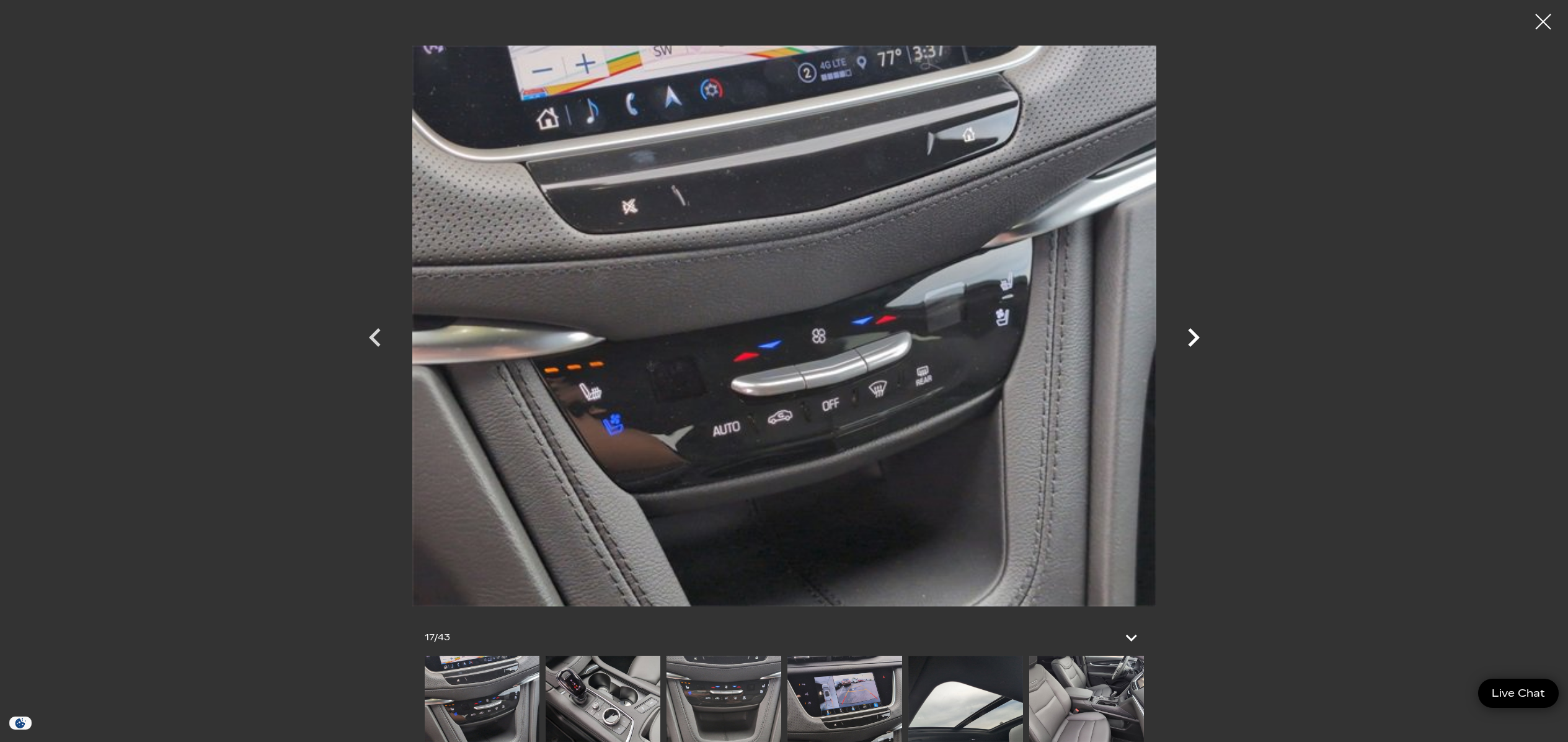
click at [1193, 334] on icon "Next" at bounding box center [1194, 338] width 12 height 18
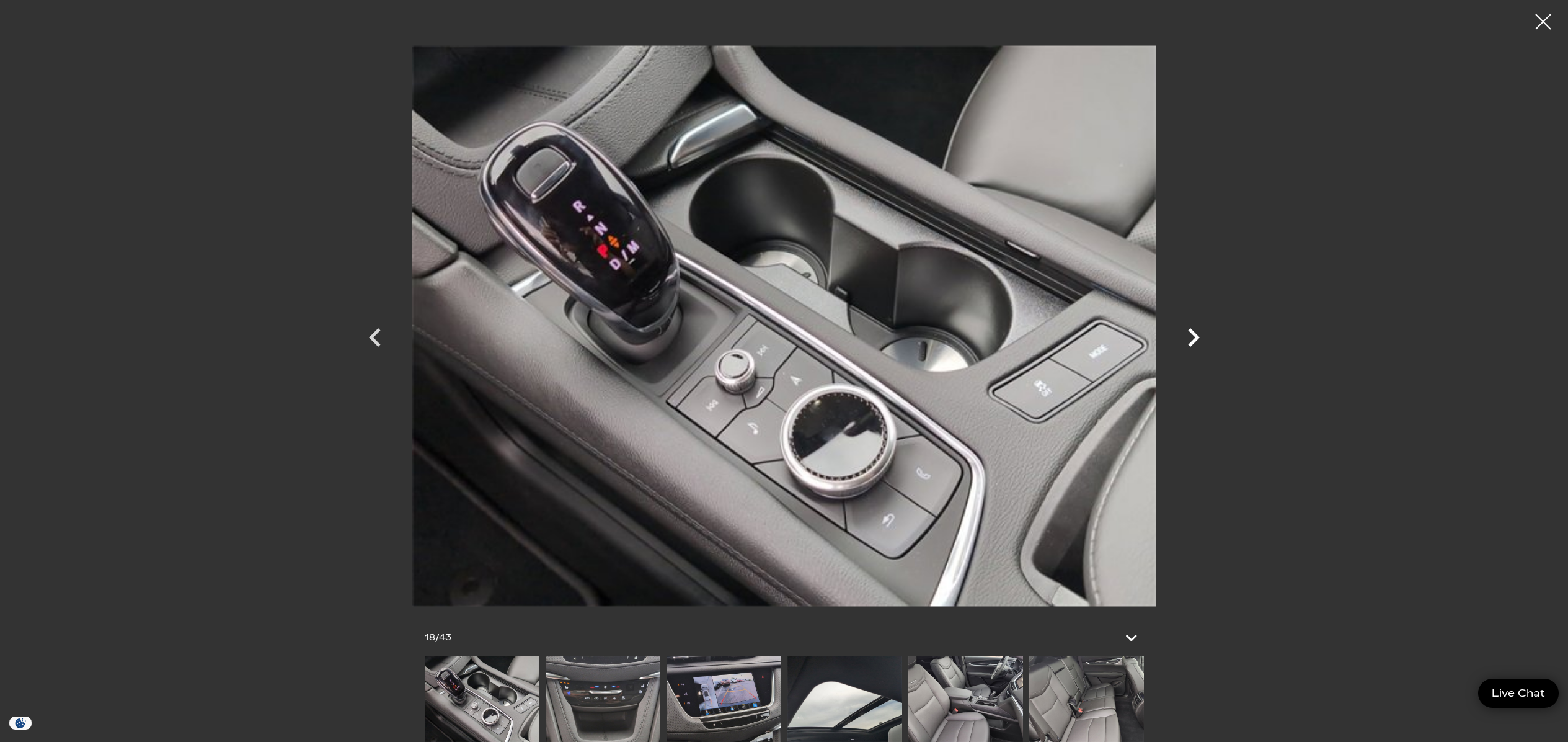
click at [1193, 334] on icon "Next" at bounding box center [1194, 338] width 12 height 18
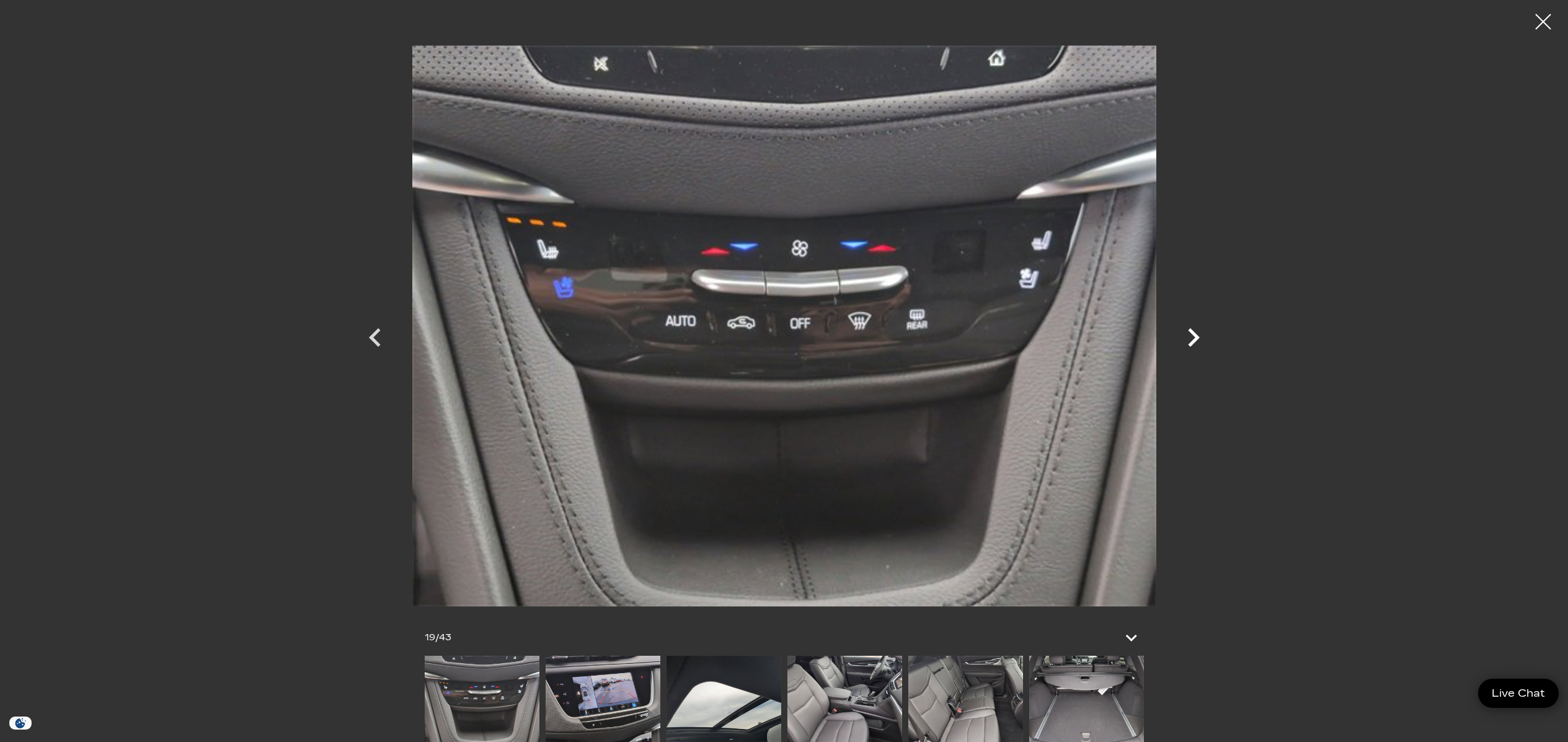
click at [1193, 334] on icon "Next" at bounding box center [1194, 338] width 12 height 18
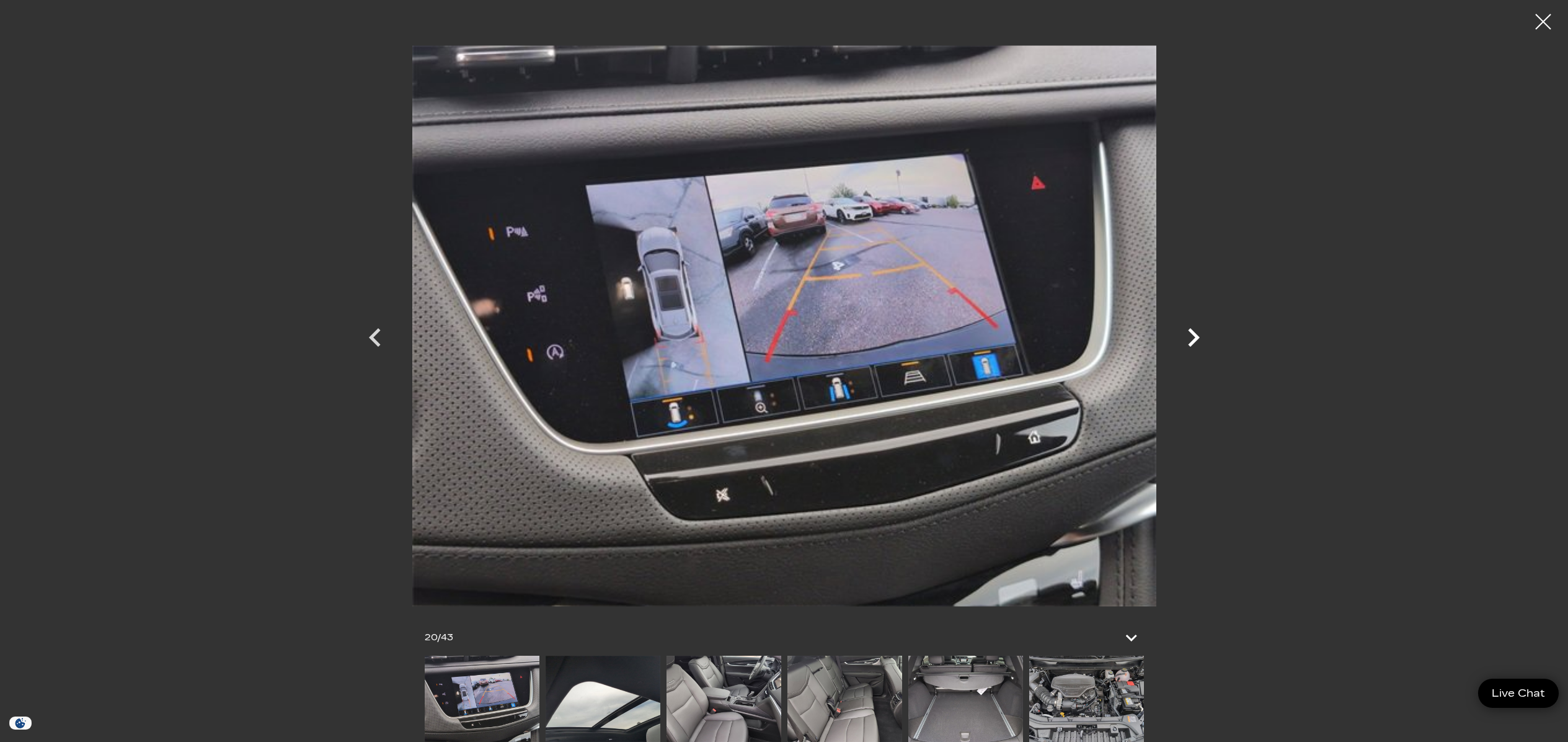
click at [1193, 334] on icon "Next" at bounding box center [1194, 338] width 12 height 18
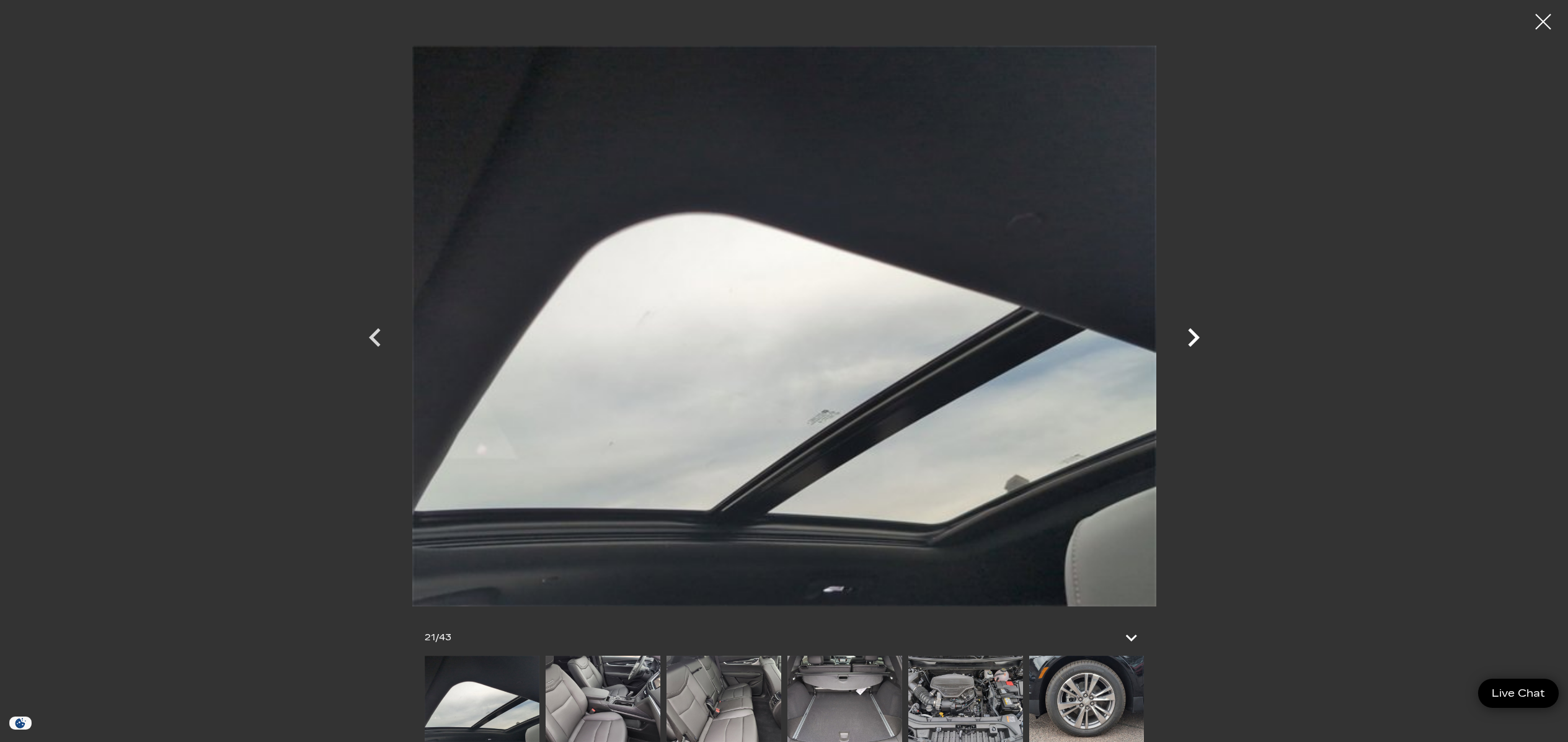
click at [1193, 334] on icon "Next" at bounding box center [1194, 338] width 12 height 18
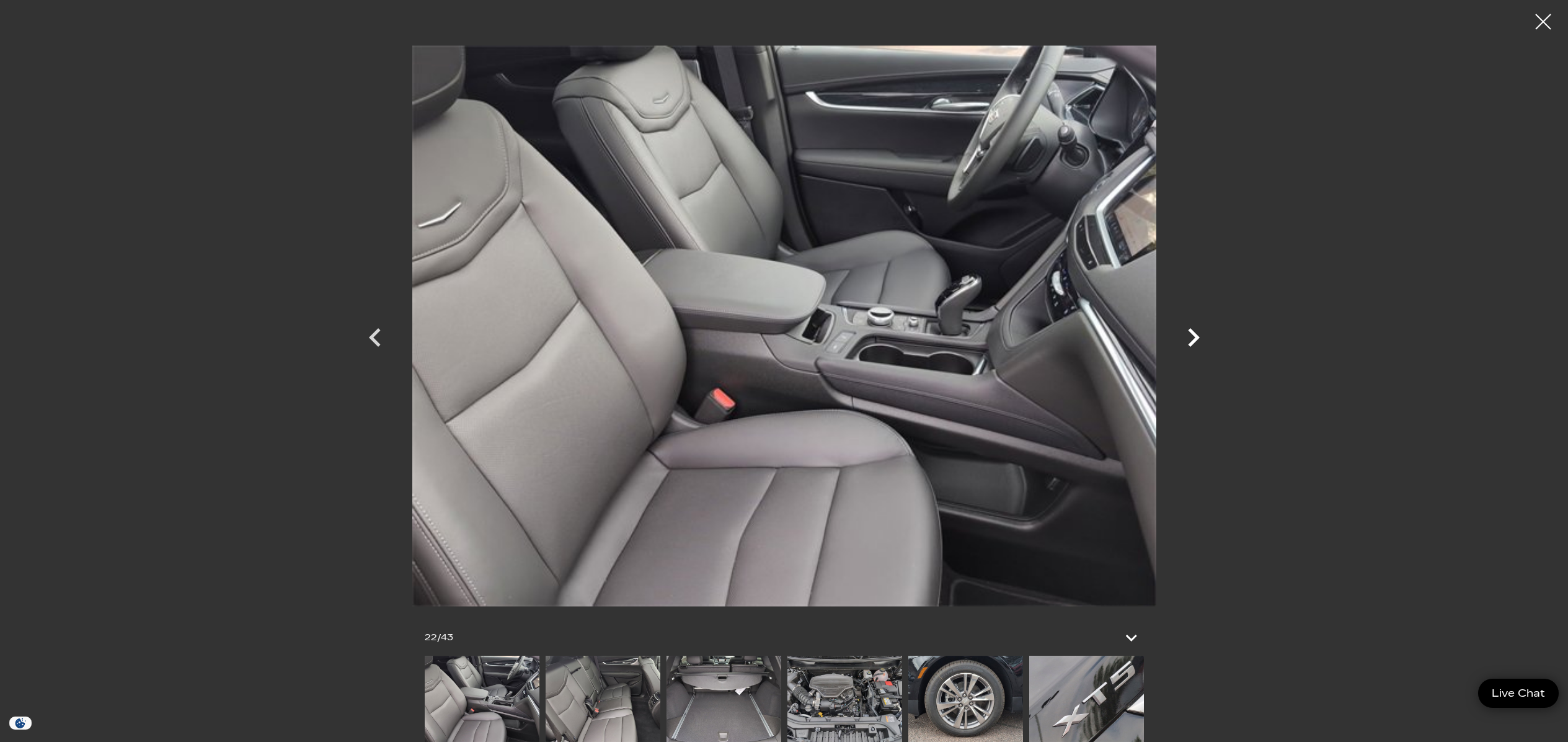
click at [1193, 334] on icon "Next" at bounding box center [1194, 338] width 12 height 18
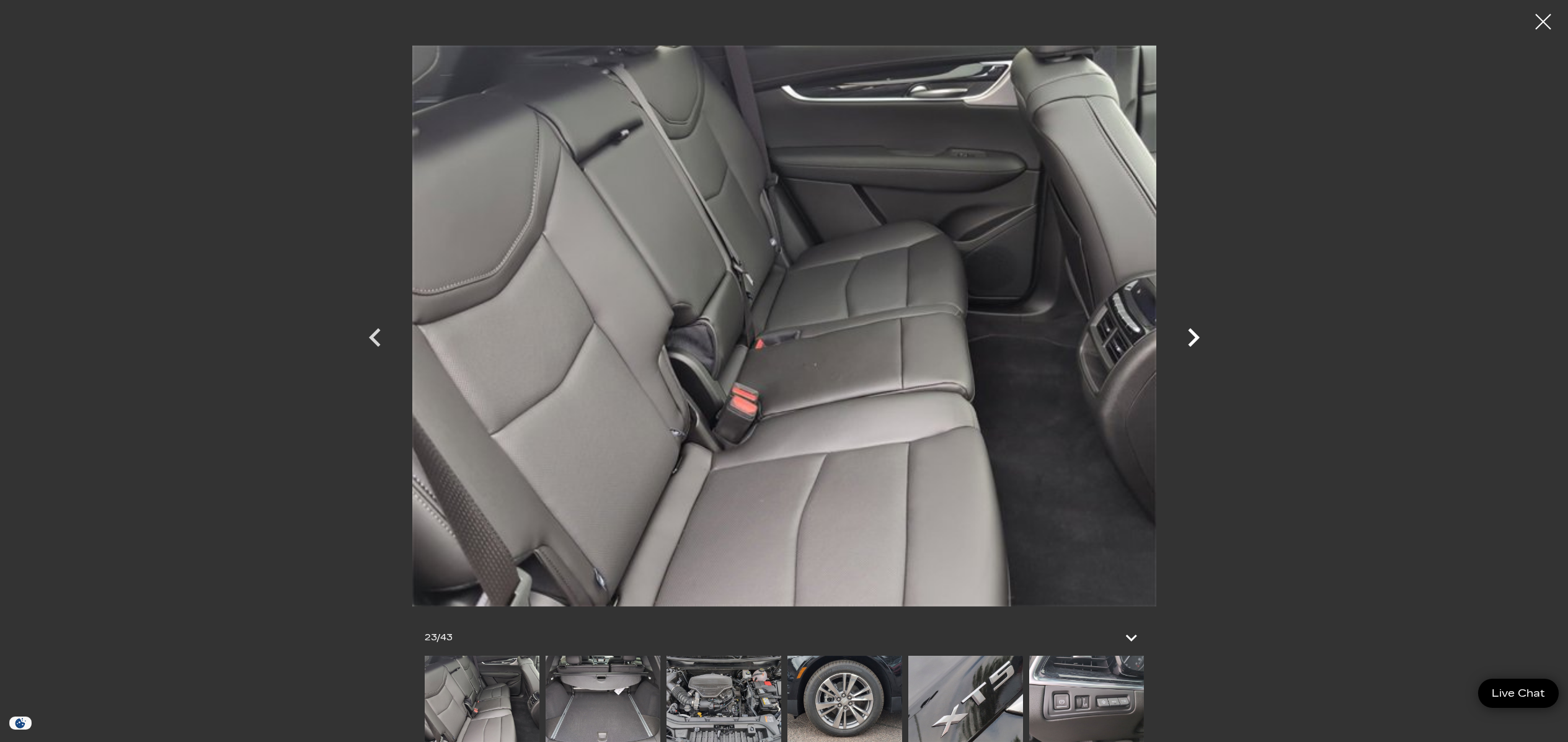
click at [1193, 334] on icon "Next" at bounding box center [1194, 338] width 12 height 18
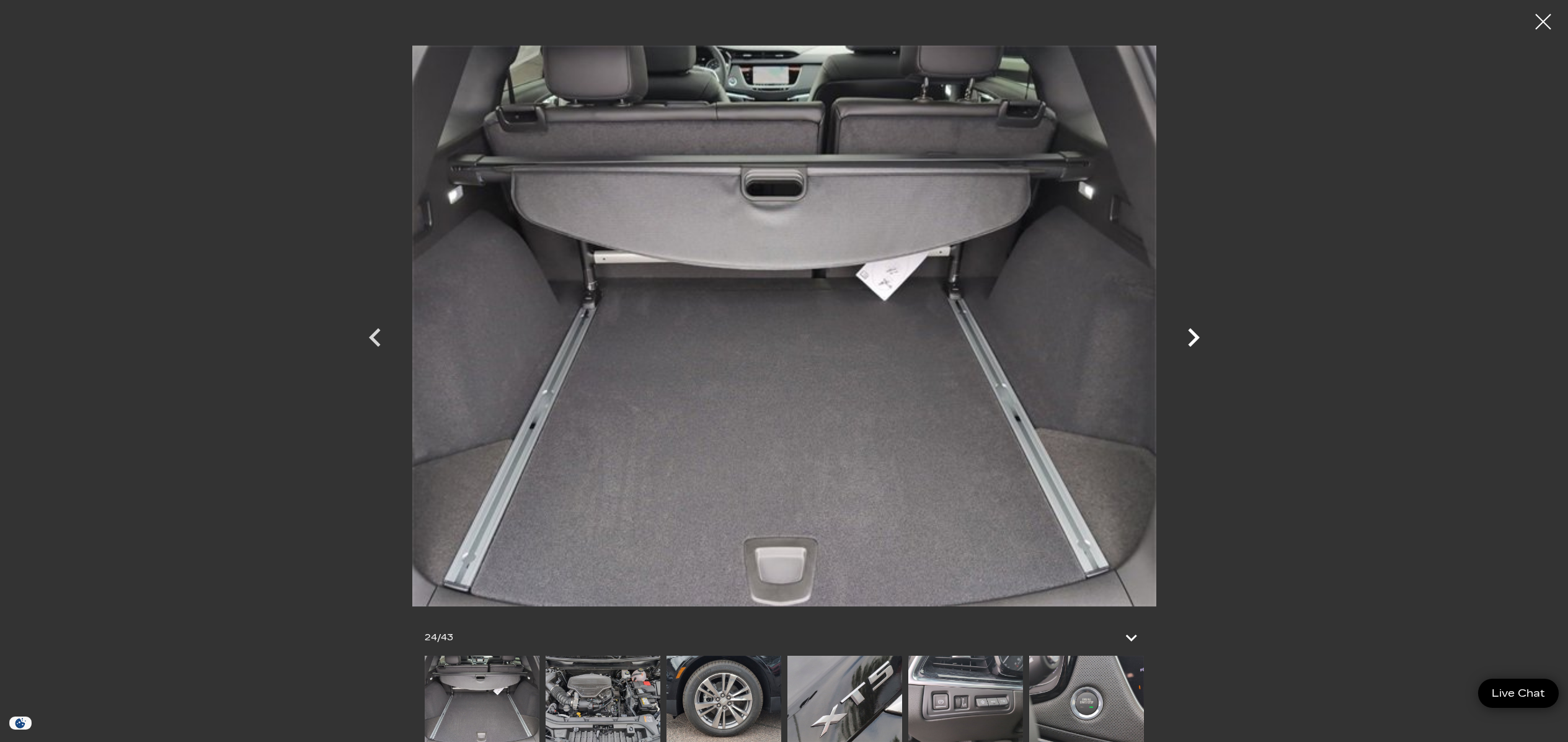
click at [1193, 334] on icon "Next" at bounding box center [1194, 338] width 12 height 18
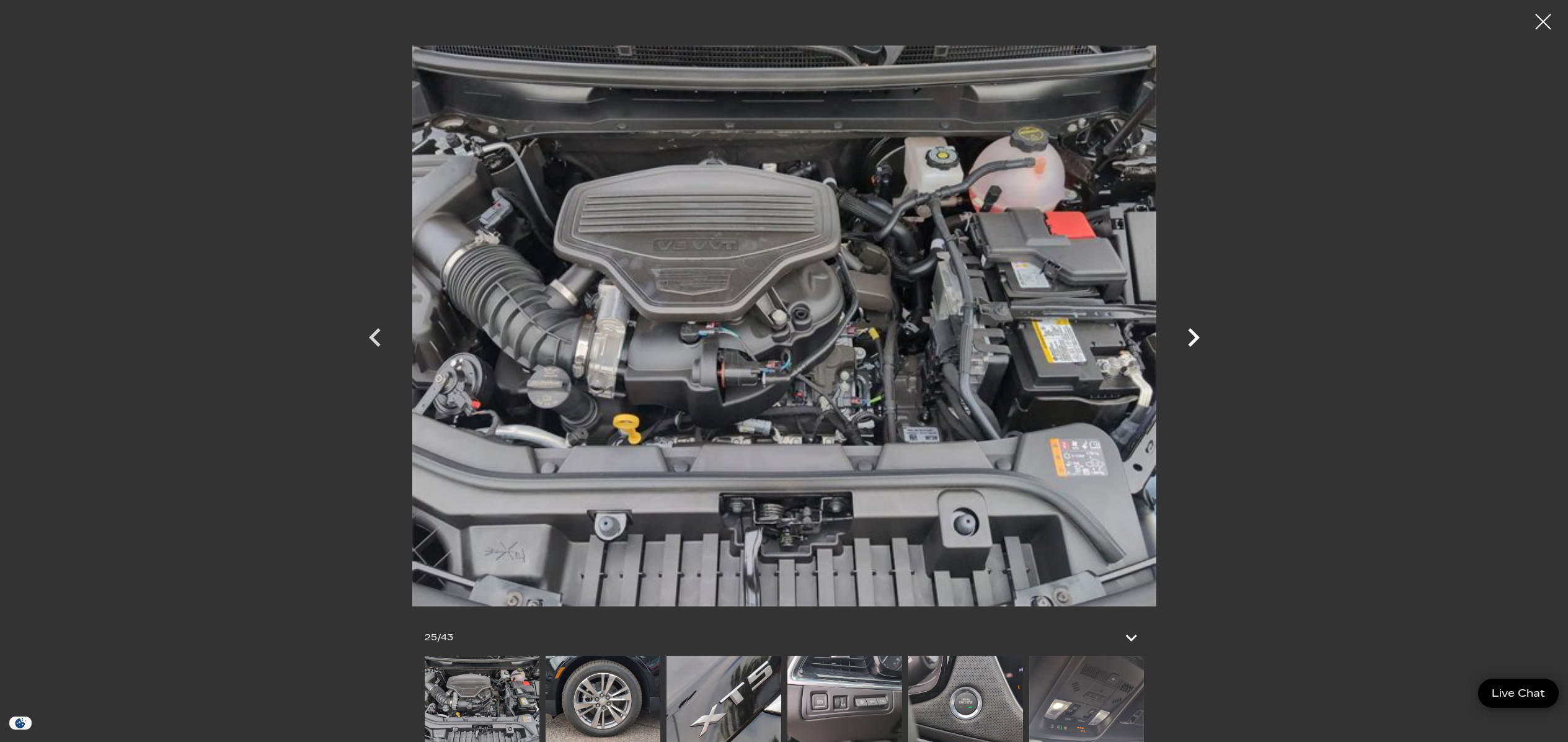
click at [1198, 336] on icon "Next" at bounding box center [1194, 338] width 12 height 18
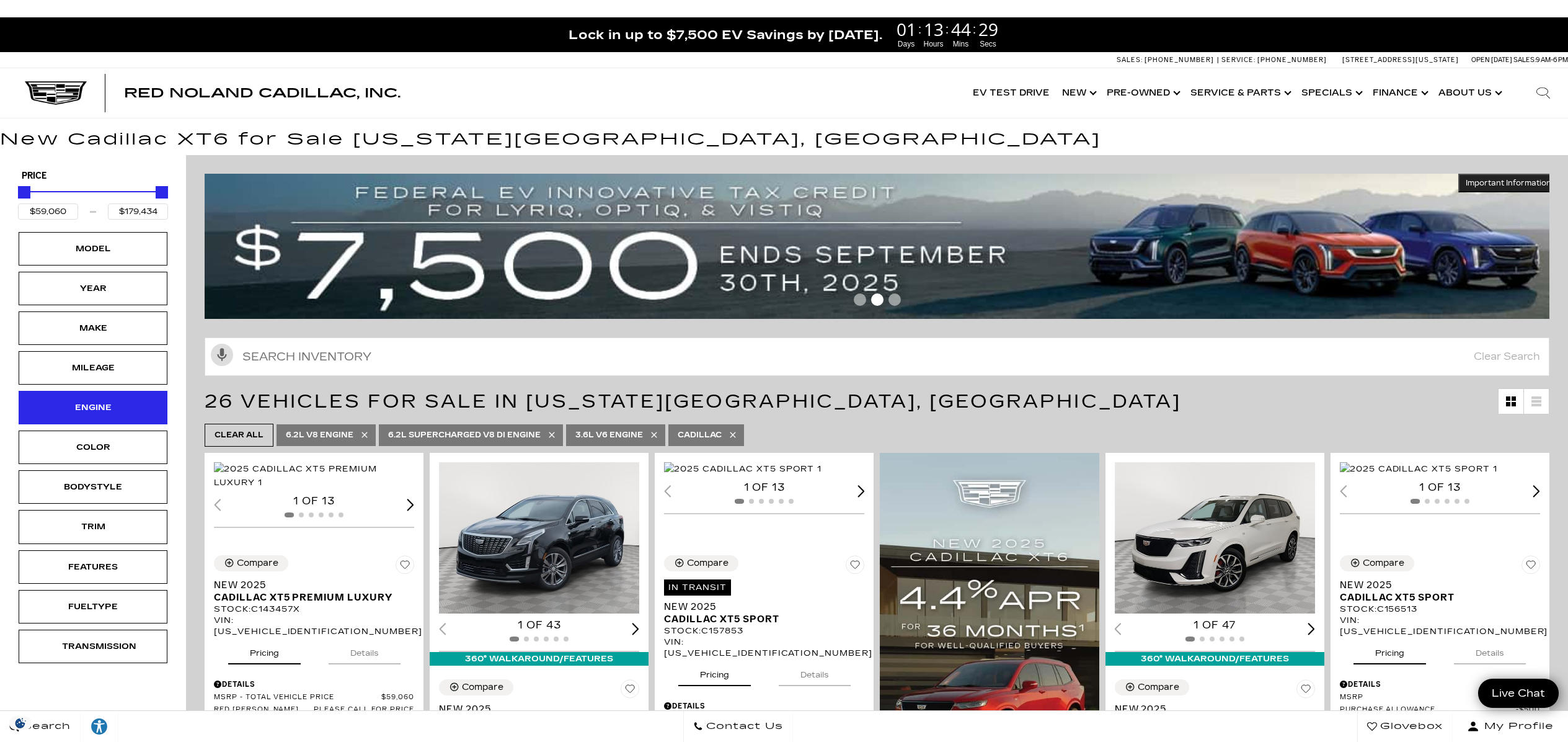
click at [108, 408] on div "Engine" at bounding box center [93, 407] width 62 height 14
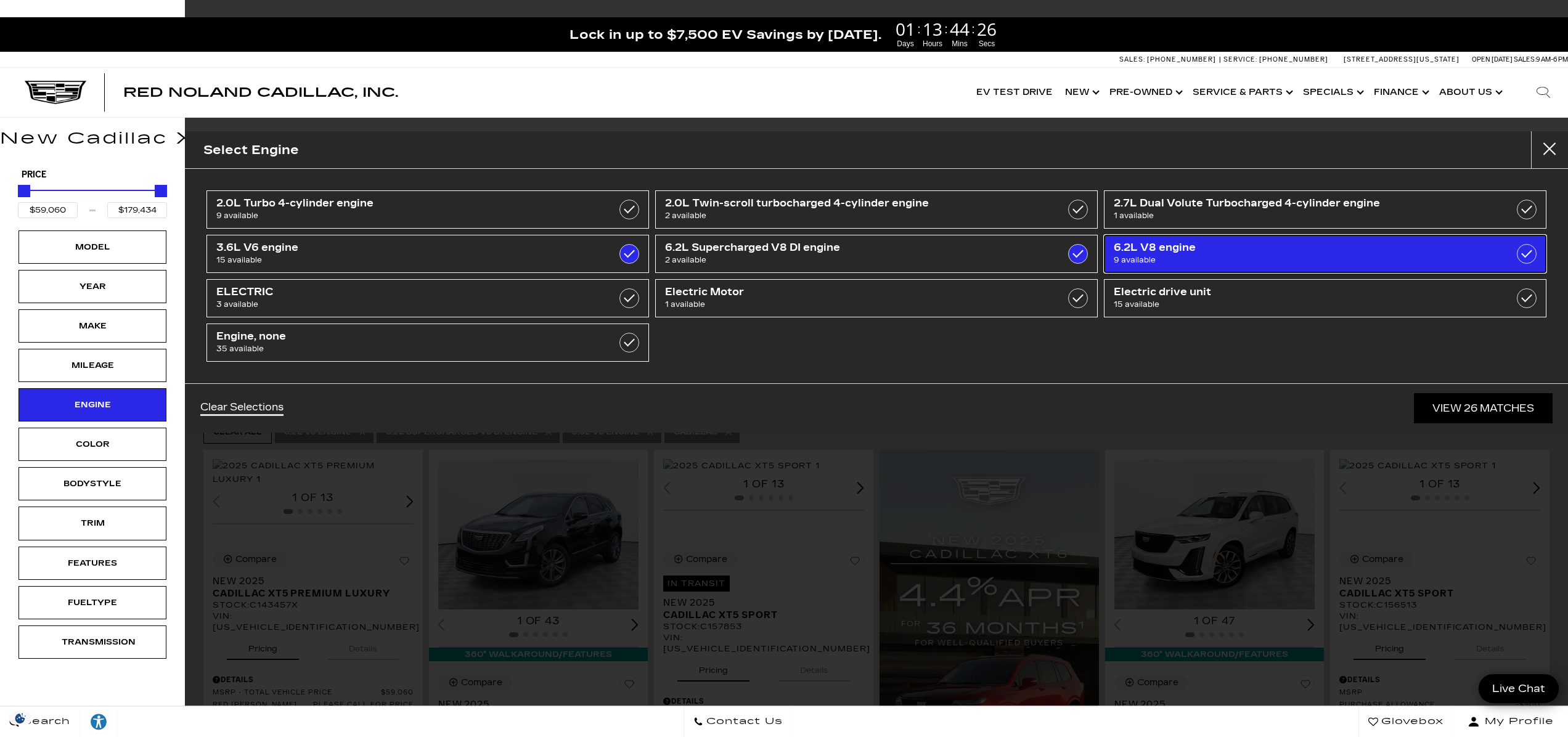
click at [1192, 250] on span "6.2L V8 engine" at bounding box center [1293, 247] width 360 height 12
checkbox input "false"
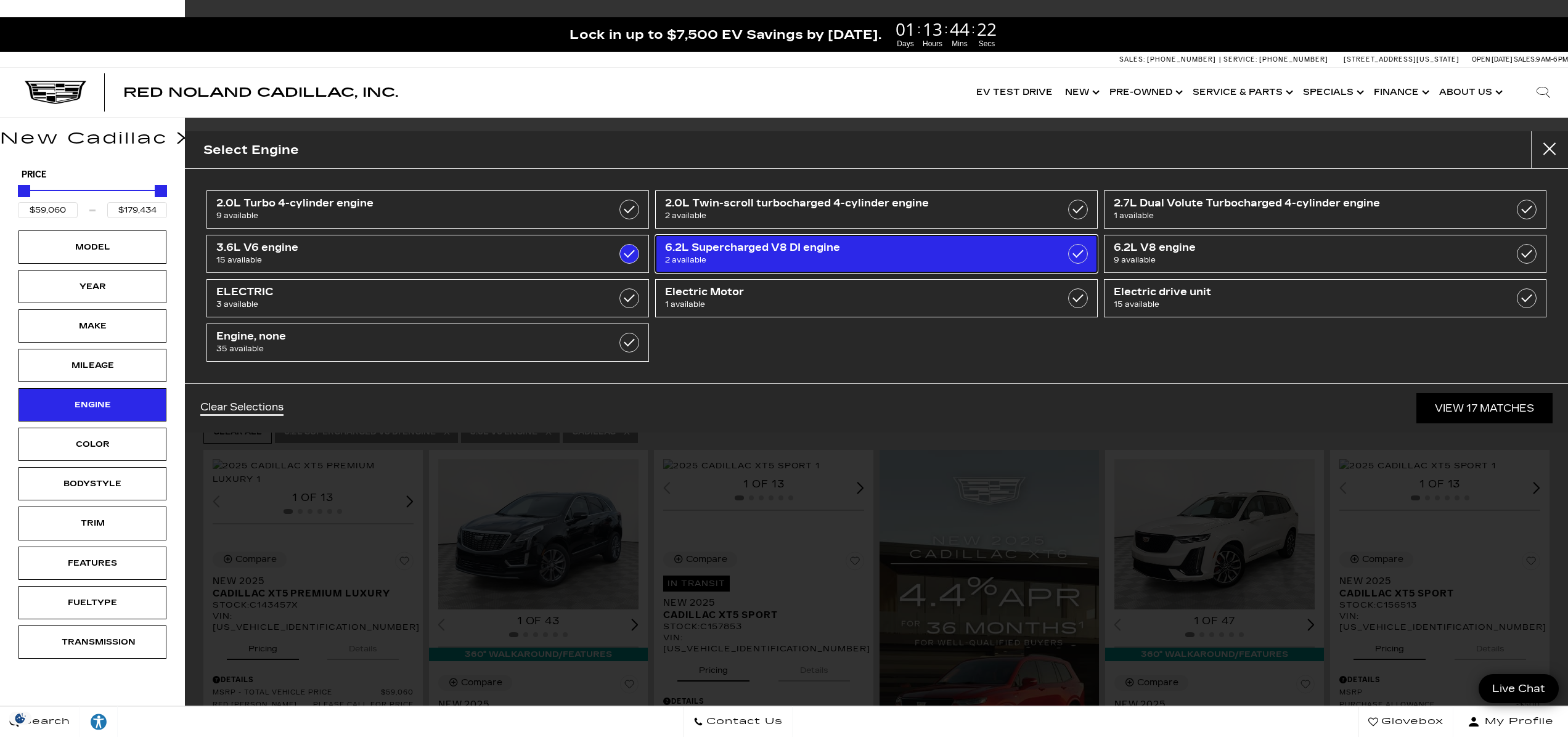
click at [846, 247] on span "6.2L Supercharged V8 DI engine" at bounding box center [844, 247] width 360 height 12
type input "$76,249"
checkbox input "false"
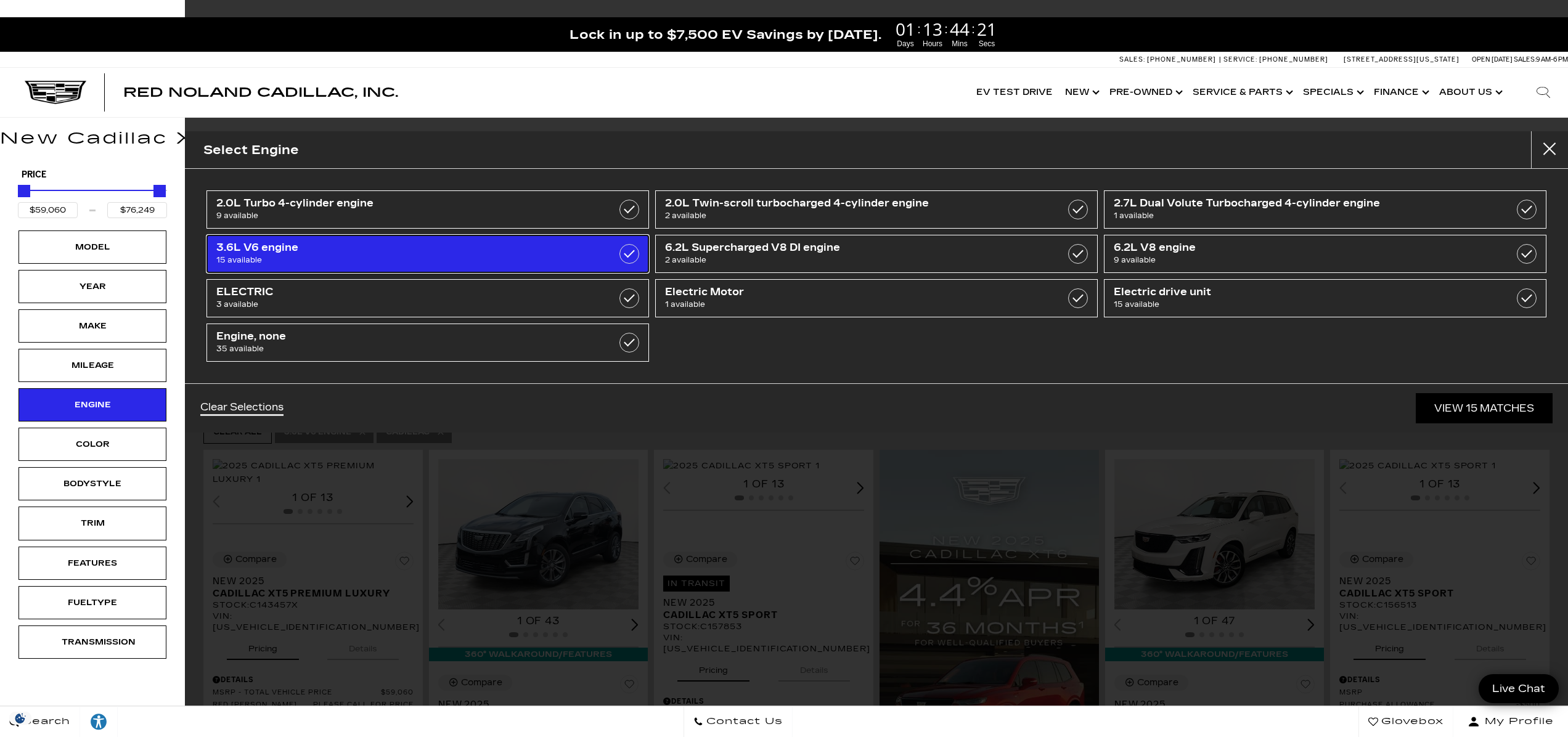
click at [540, 252] on span "3.6L V6 engine" at bounding box center [395, 247] width 360 height 12
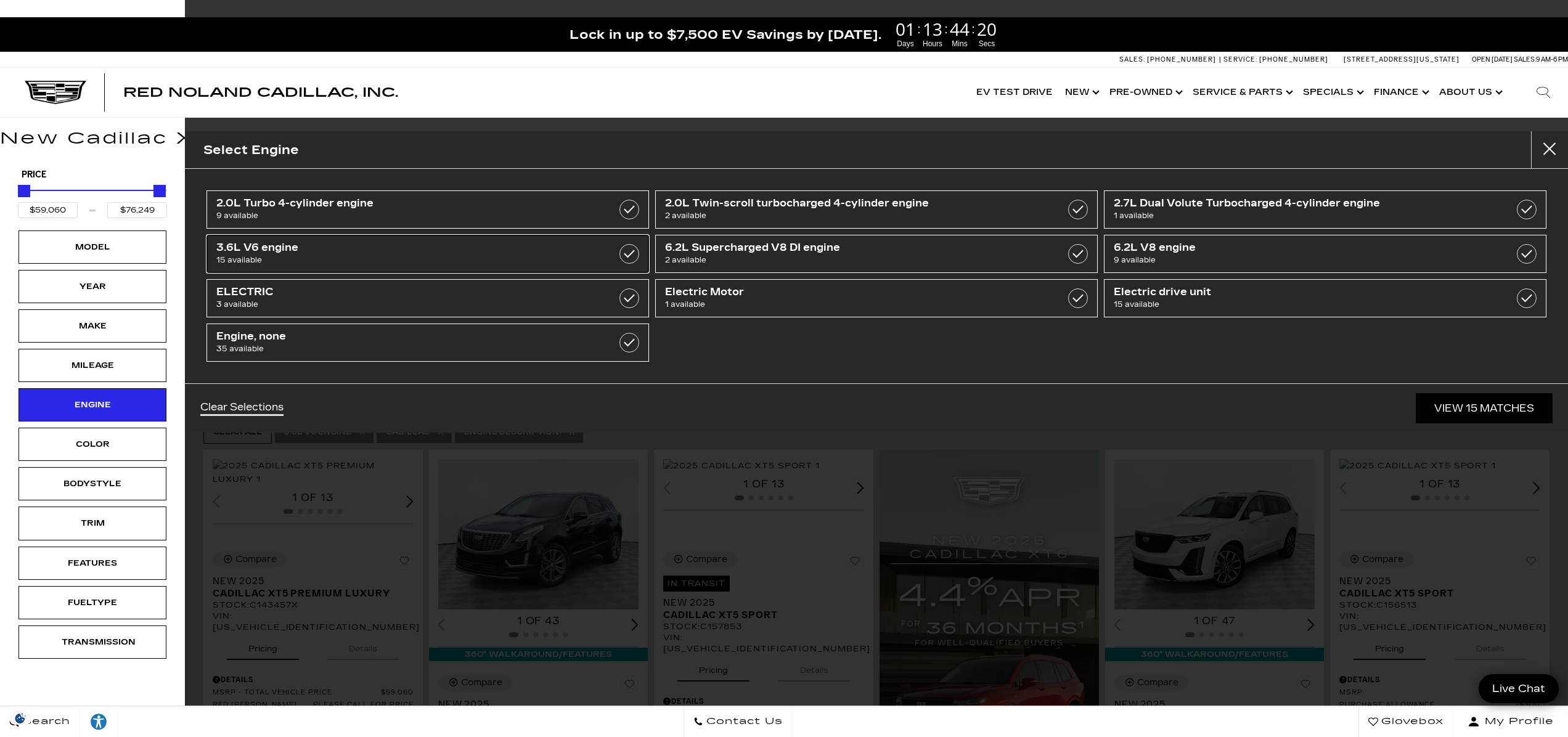
type input "$44,684"
type input "$179,434"
checkbox input "false"
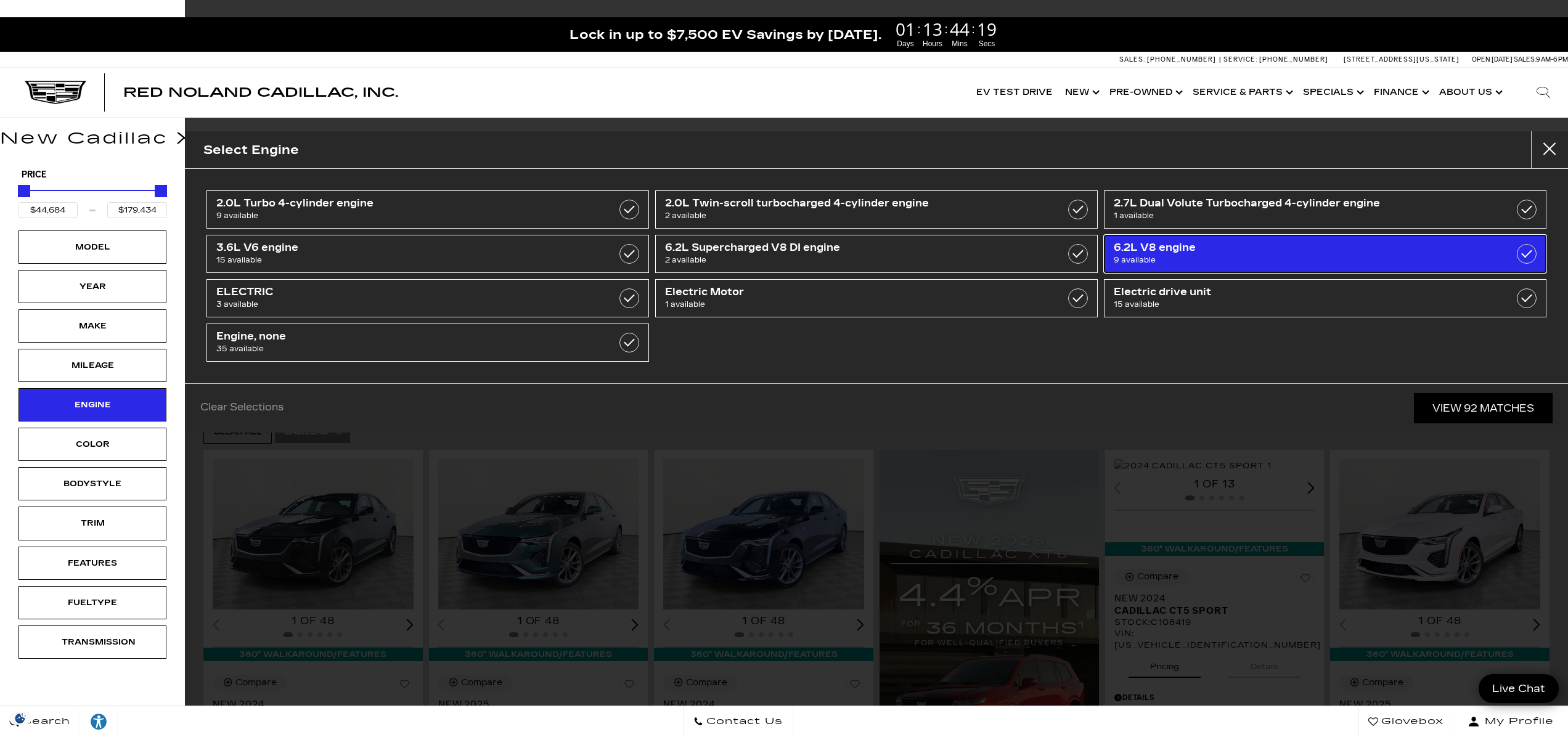
click at [1173, 249] on span "6.2L V8 engine" at bounding box center [1293, 247] width 360 height 12
type input "$113,940"
type input "$132,685"
checkbox input "true"
